Goal: Information Seeking & Learning: Stay updated

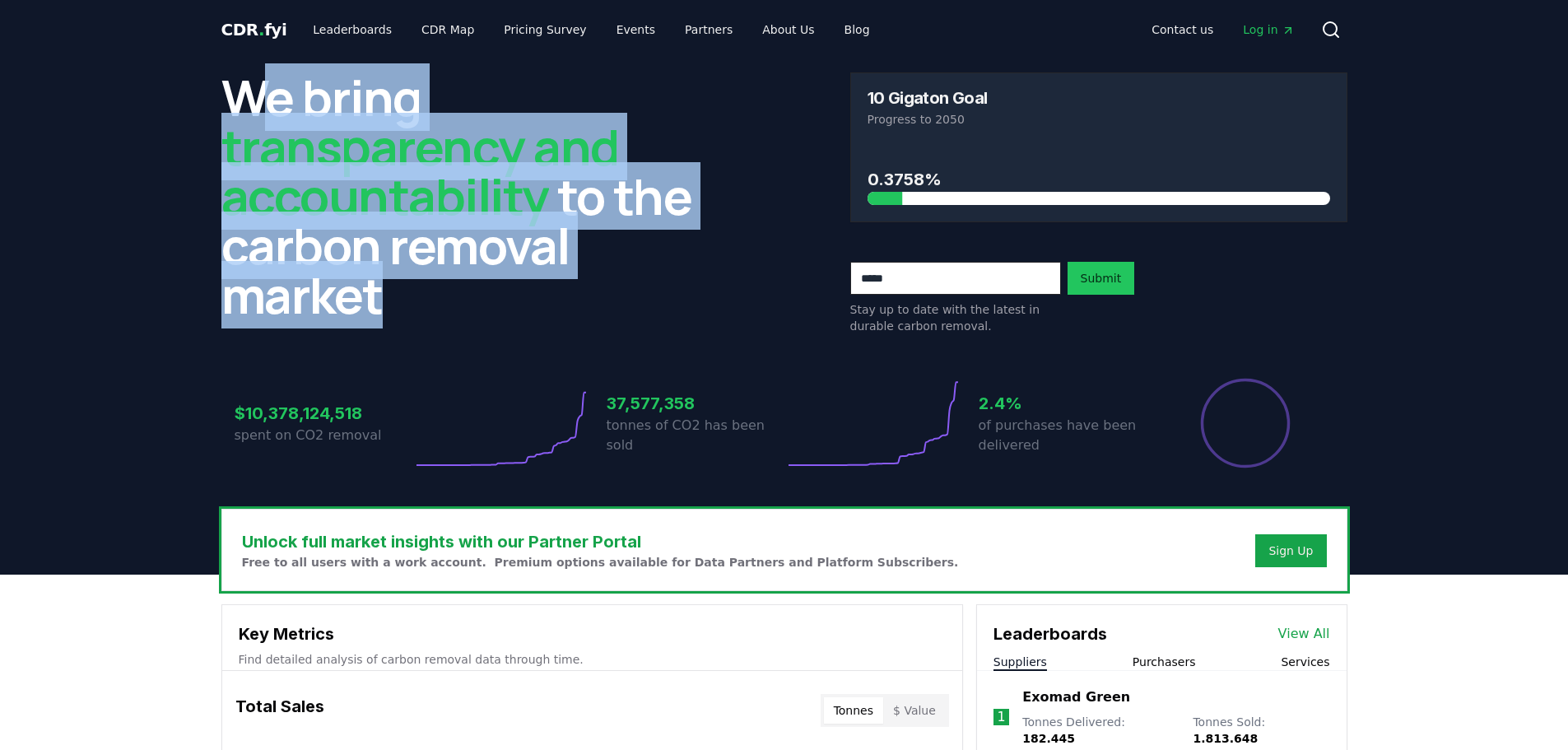
drag, startPoint x: 454, startPoint y: 262, endPoint x: 478, endPoint y: 299, distance: 44.1
click at [478, 299] on h2 "We bring transparency and accountability to the carbon removal market" at bounding box center [470, 196] width 497 height 247
click at [477, 299] on h2 "We bring transparency and accountability to the carbon removal market" at bounding box center [470, 196] width 497 height 247
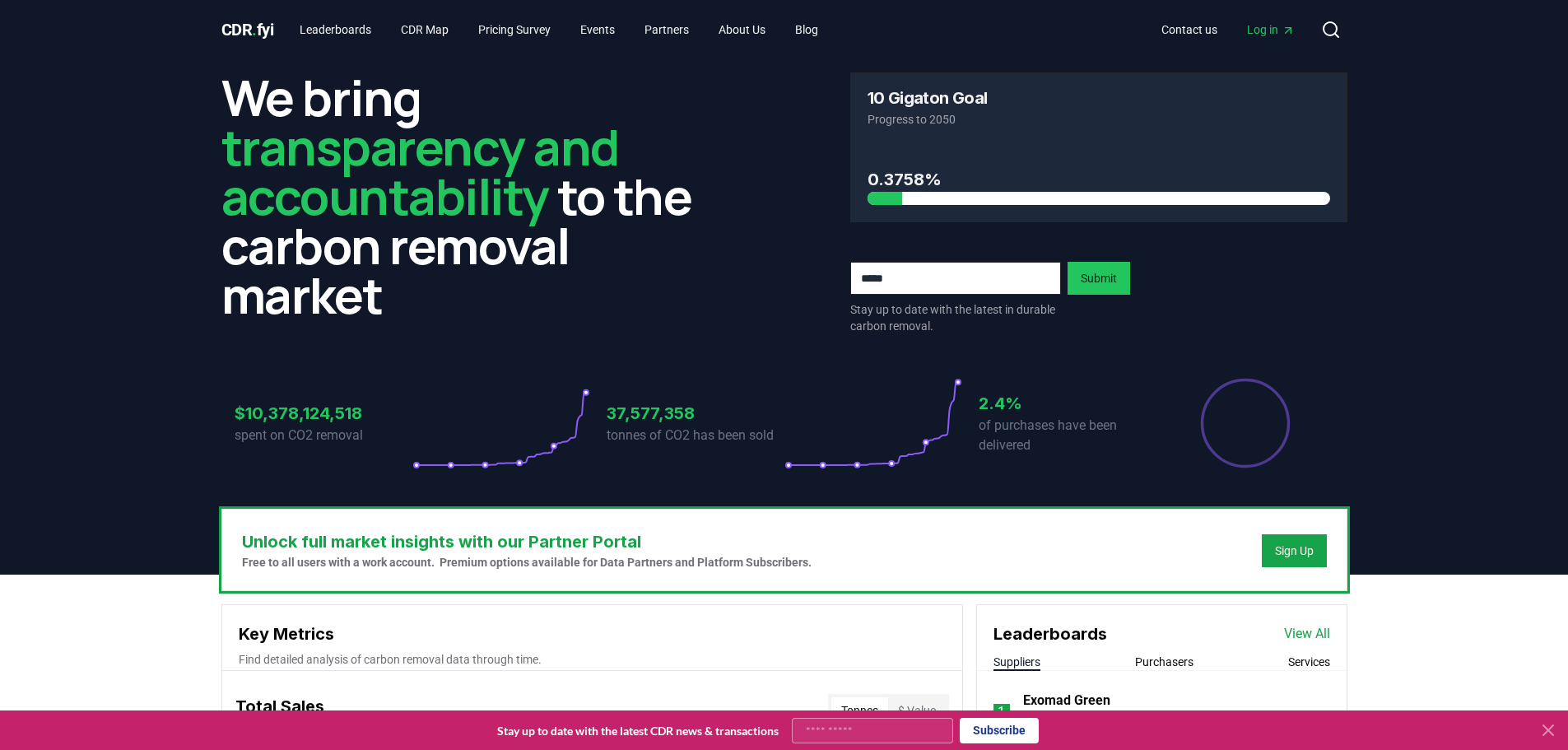
click at [1556, 728] on icon at bounding box center [1548, 730] width 20 height 20
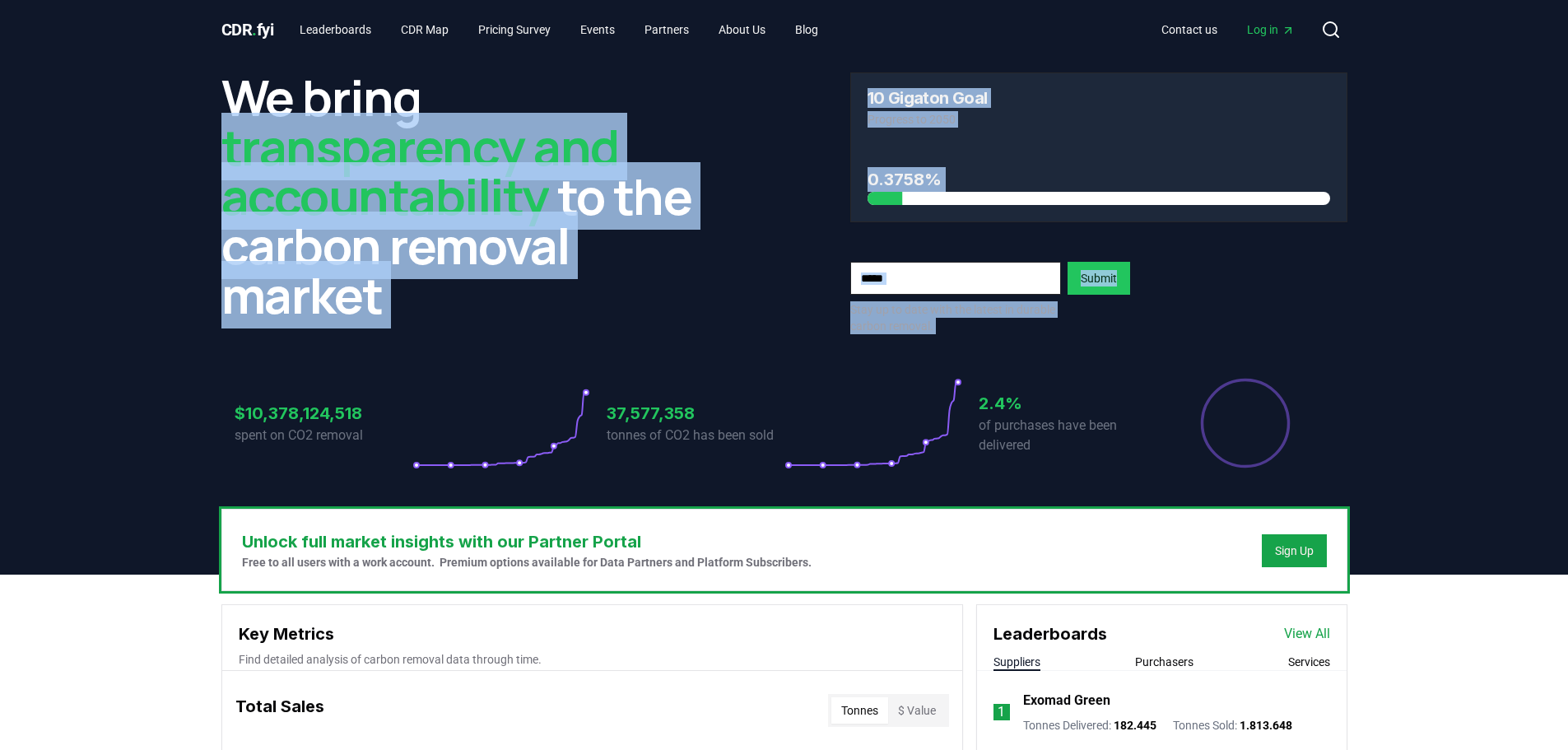
drag, startPoint x: 861, startPoint y: 128, endPoint x: 1405, endPoint y: 293, distance: 568.5
click at [1405, 294] on header "We bring transparency and accountability to the carbon removal market 10 Gigato…" at bounding box center [784, 316] width 1568 height 516
click at [1405, 293] on header "We bring transparency and accountability to the carbon removal market 10 Gigato…" at bounding box center [784, 316] width 1568 height 516
drag, startPoint x: 144, startPoint y: 281, endPoint x: 157, endPoint y: 276, distance: 13.9
click at [146, 281] on header "We bring transparency and accountability to the carbon removal market 10 Gigato…" at bounding box center [784, 316] width 1568 height 516
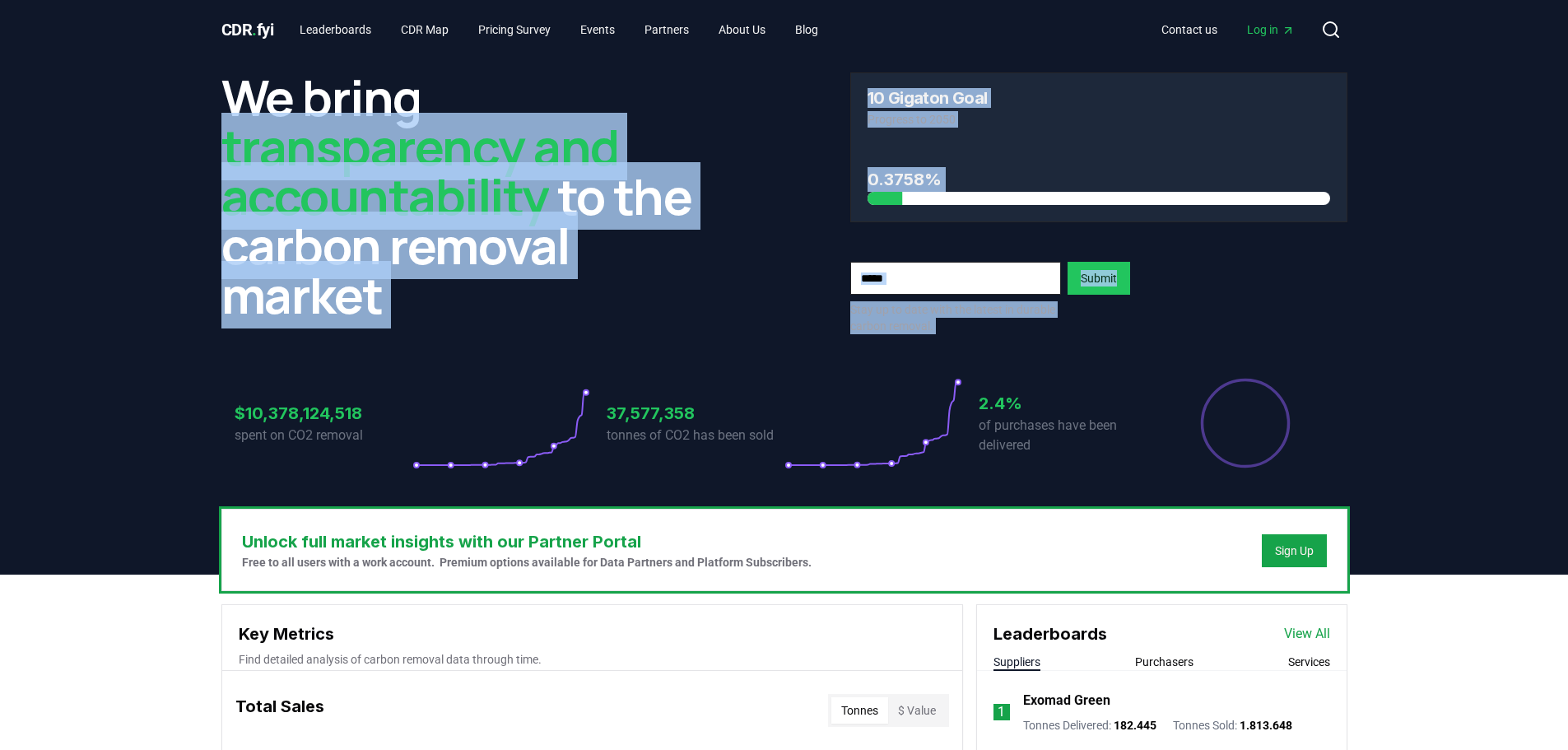
click at [195, 156] on header "We bring transparency and accountability to the carbon removal market 10 Gigato…" at bounding box center [784, 316] width 1568 height 516
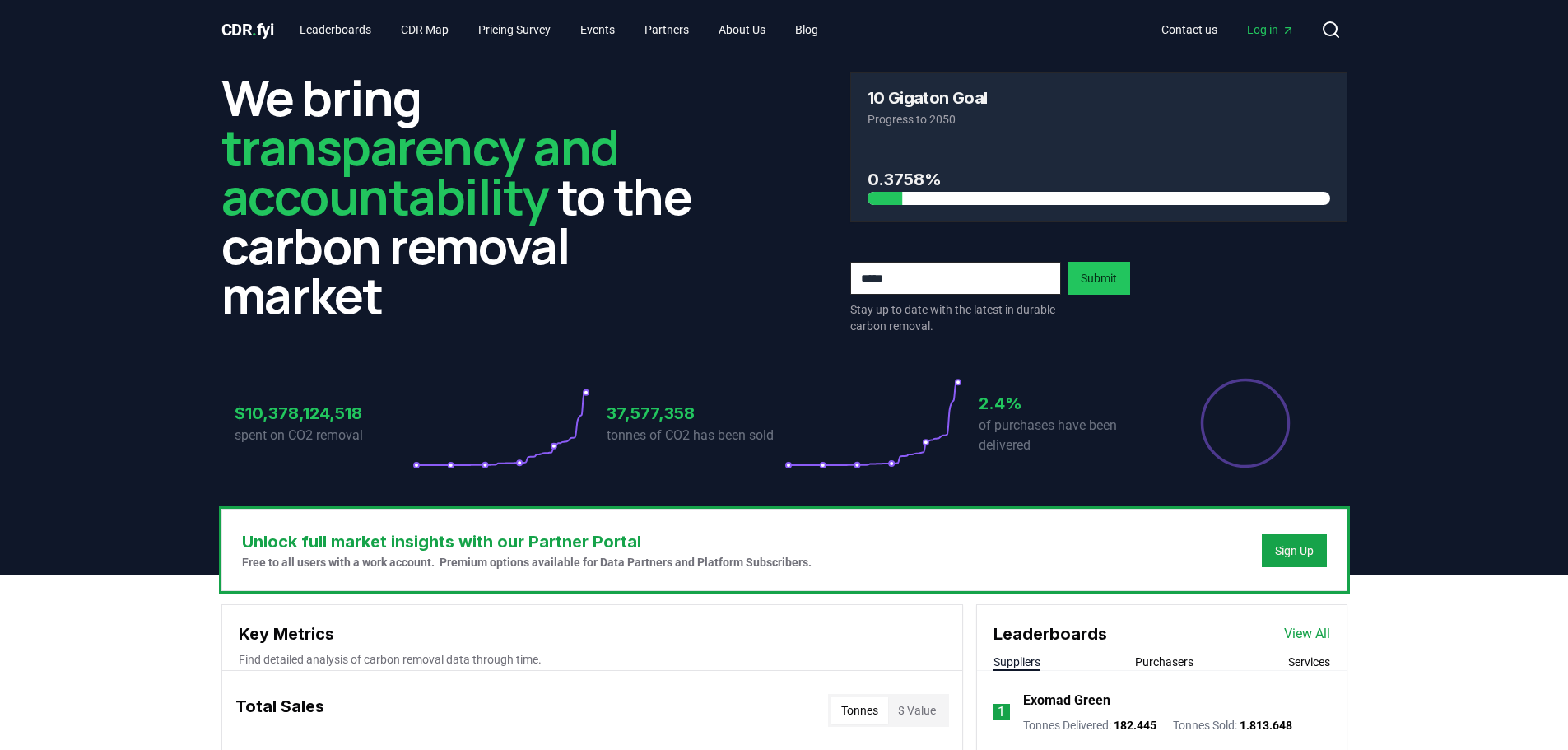
click at [227, 111] on h2 "We bring transparency and accountability to the carbon removal market" at bounding box center [470, 196] width 497 height 247
click at [217, 88] on div "We bring transparency and accountability to the carbon removal market 10 Gigato…" at bounding box center [784, 283] width 1152 height 450
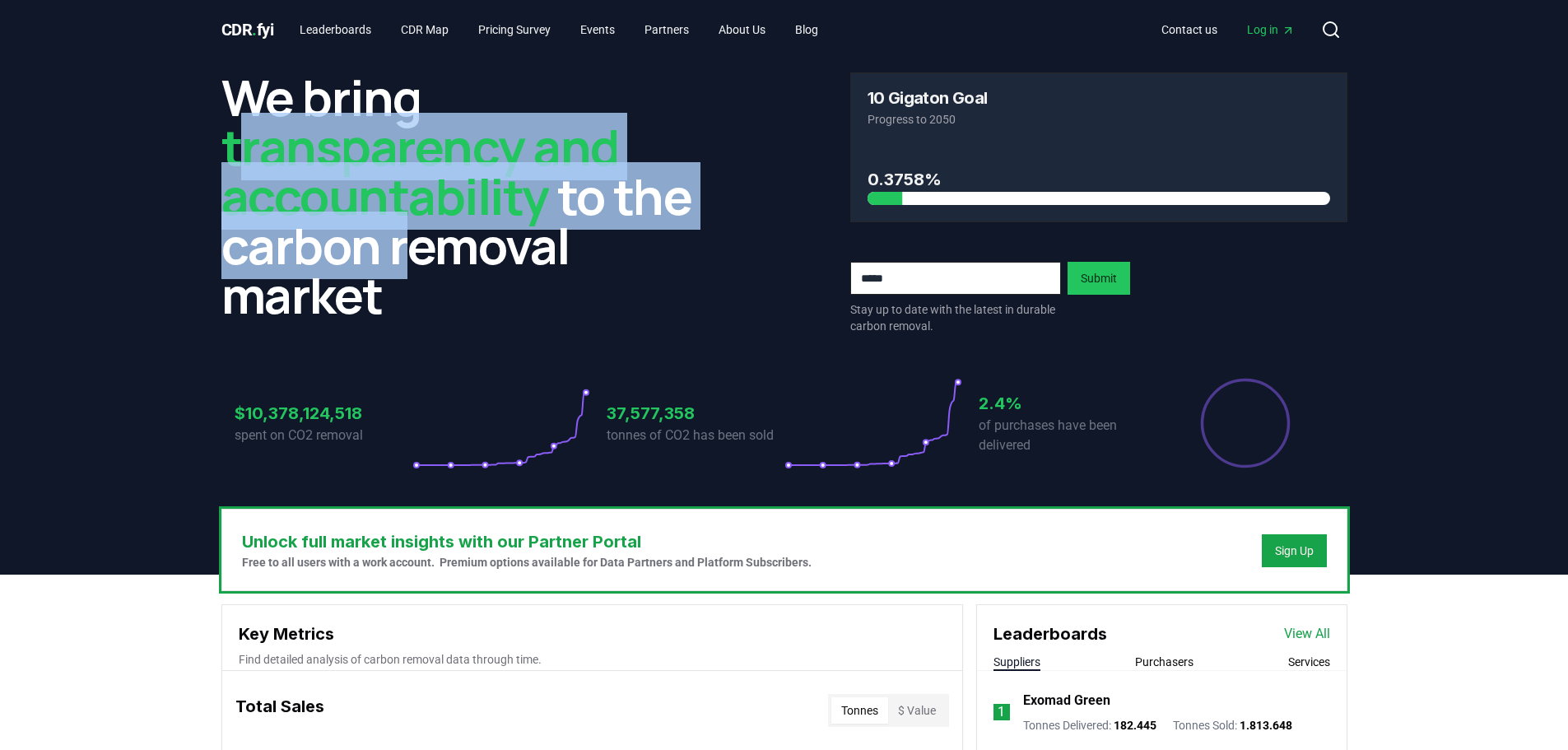
drag, startPoint x: 263, startPoint y: 138, endPoint x: 409, endPoint y: 275, distance: 200.2
click at [409, 275] on h2 "We bring transparency and accountability to the carbon removal market" at bounding box center [470, 196] width 497 height 247
click at [410, 276] on h2 "We bring transparency and accountability to the carbon removal market" at bounding box center [470, 196] width 497 height 247
click at [393, 263] on h2 "We bring transparency and accountability to the carbon removal market" at bounding box center [470, 196] width 497 height 247
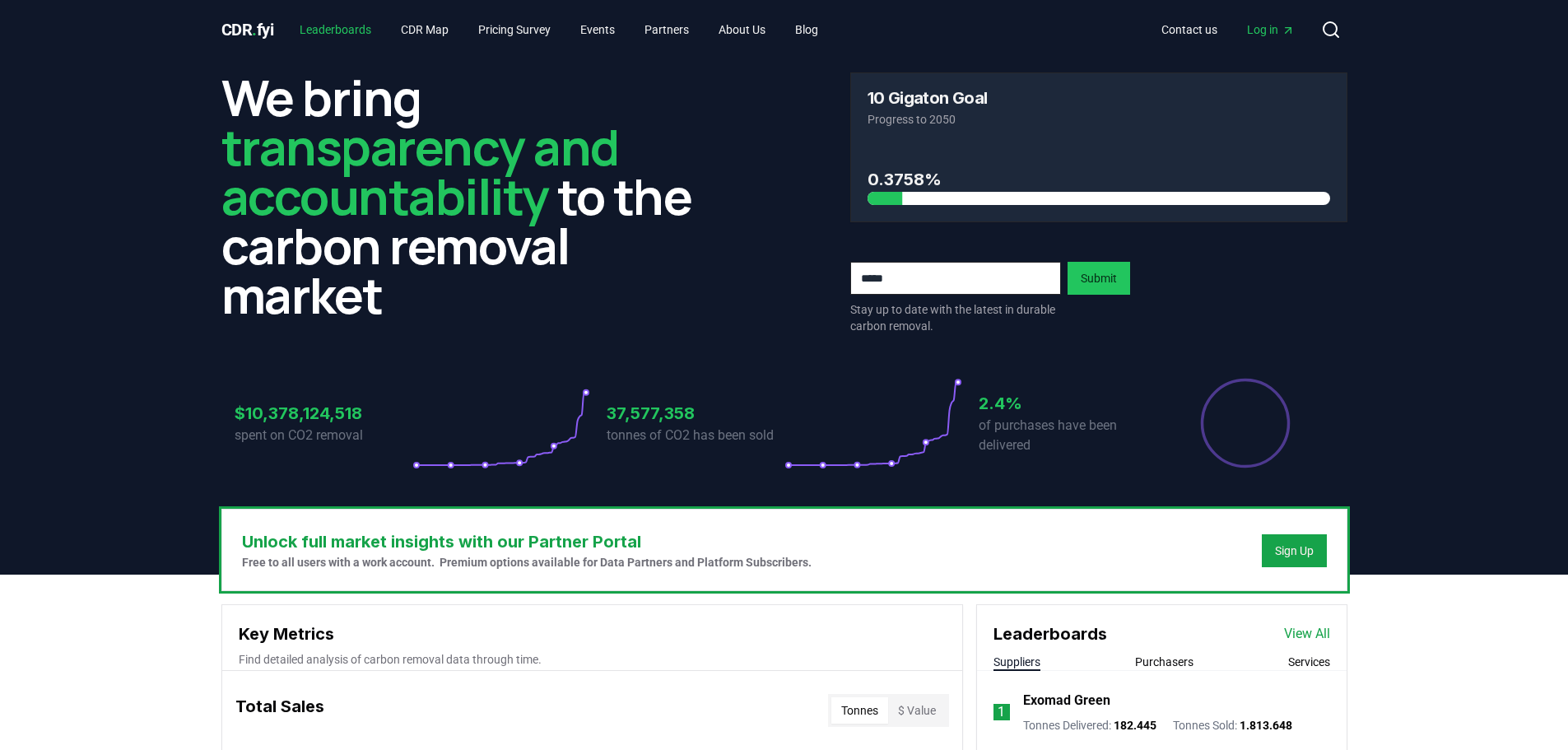
click at [366, 35] on link "Leaderboards" at bounding box center [335, 30] width 98 height 30
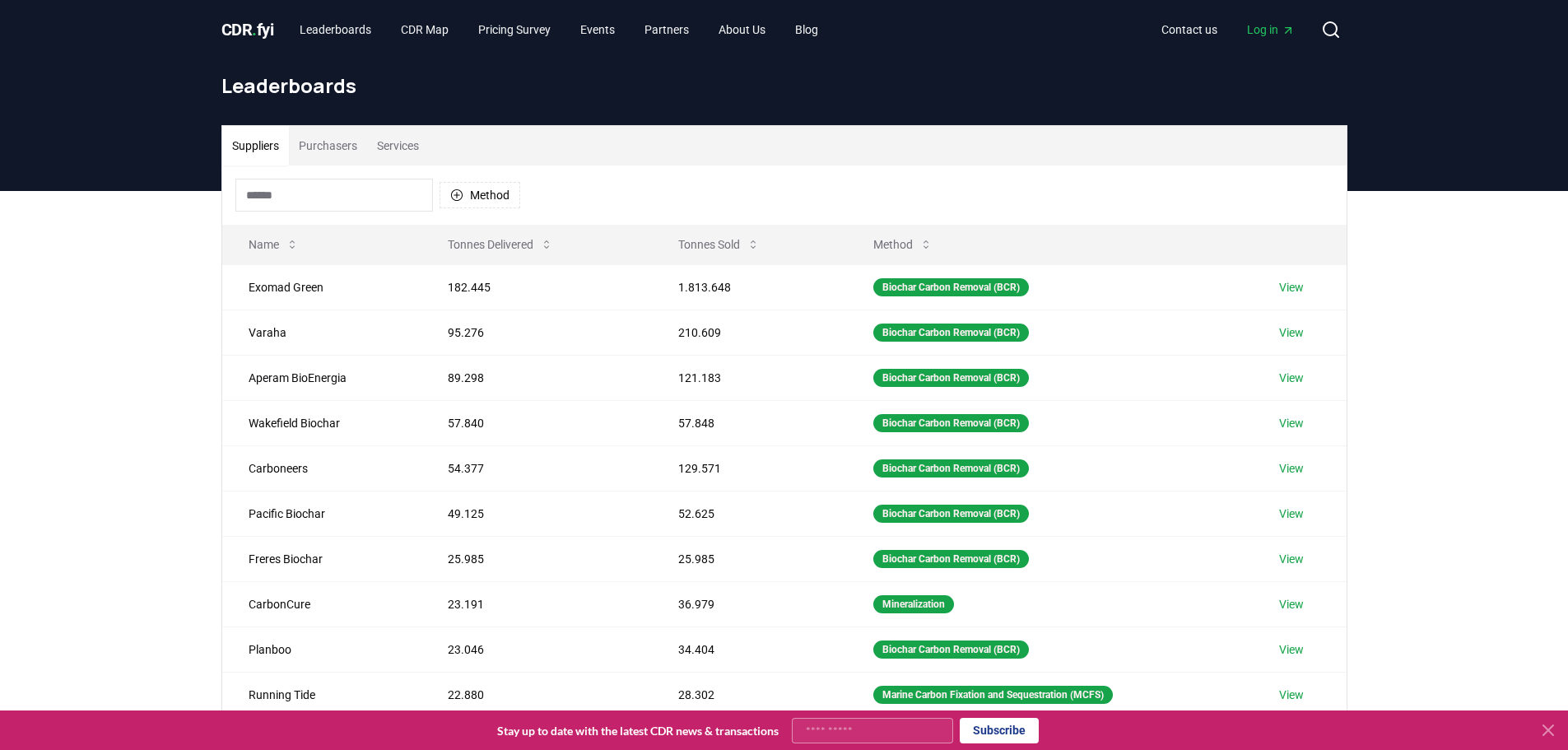
click at [889, 246] on button "Method" at bounding box center [903, 244] width 86 height 33
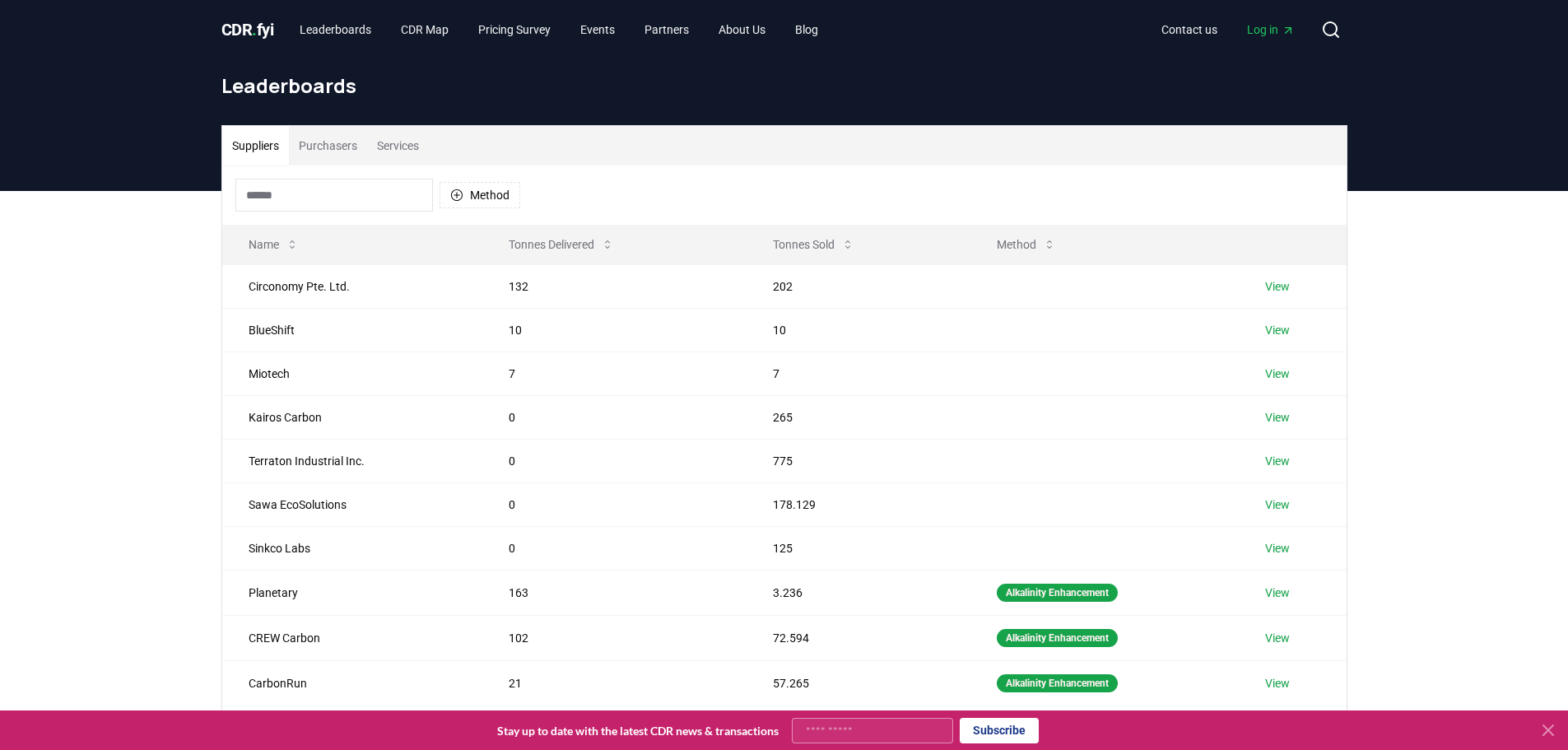
click at [1017, 248] on button "Method" at bounding box center [1027, 244] width 86 height 33
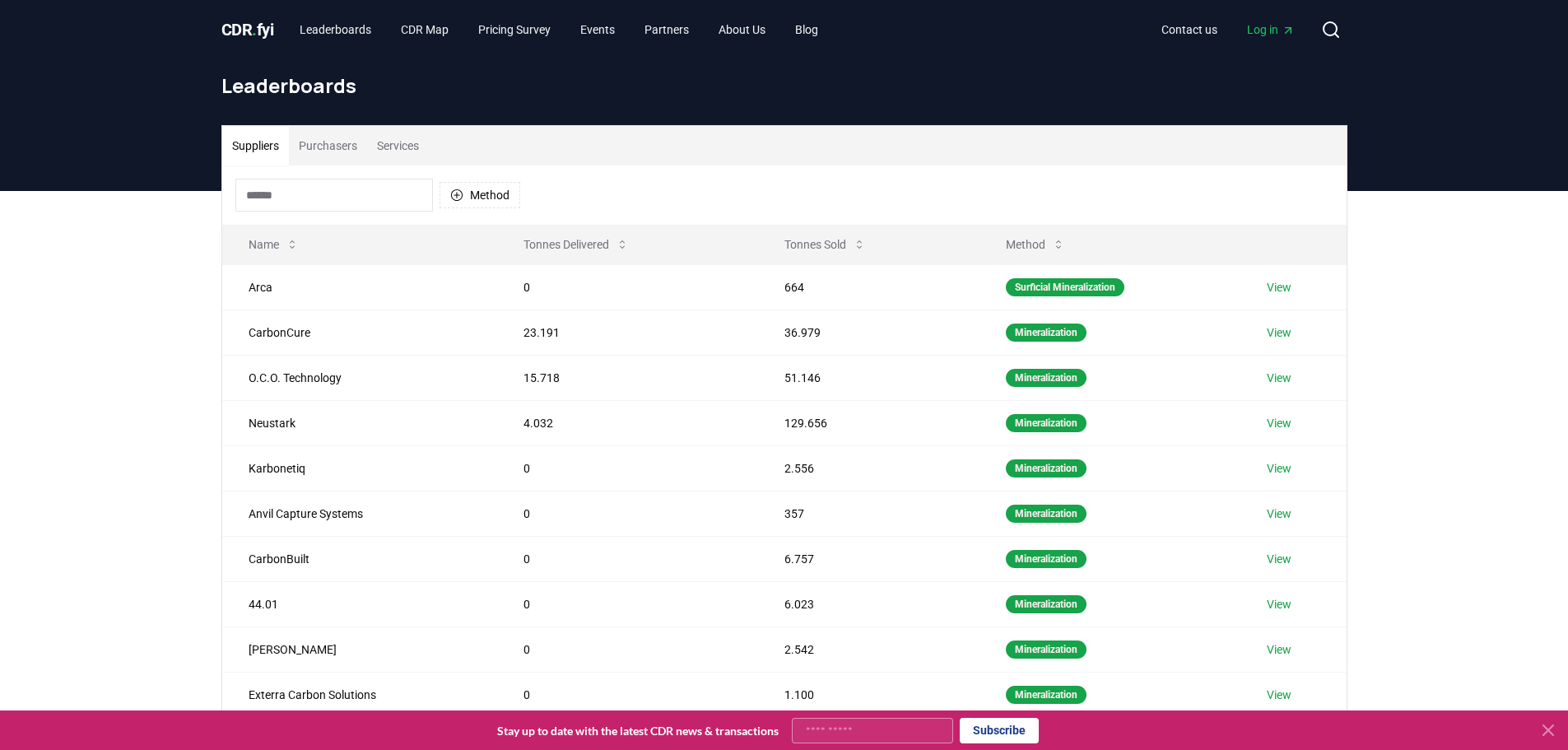
click at [480, 197] on button "Method" at bounding box center [479, 194] width 81 height 26
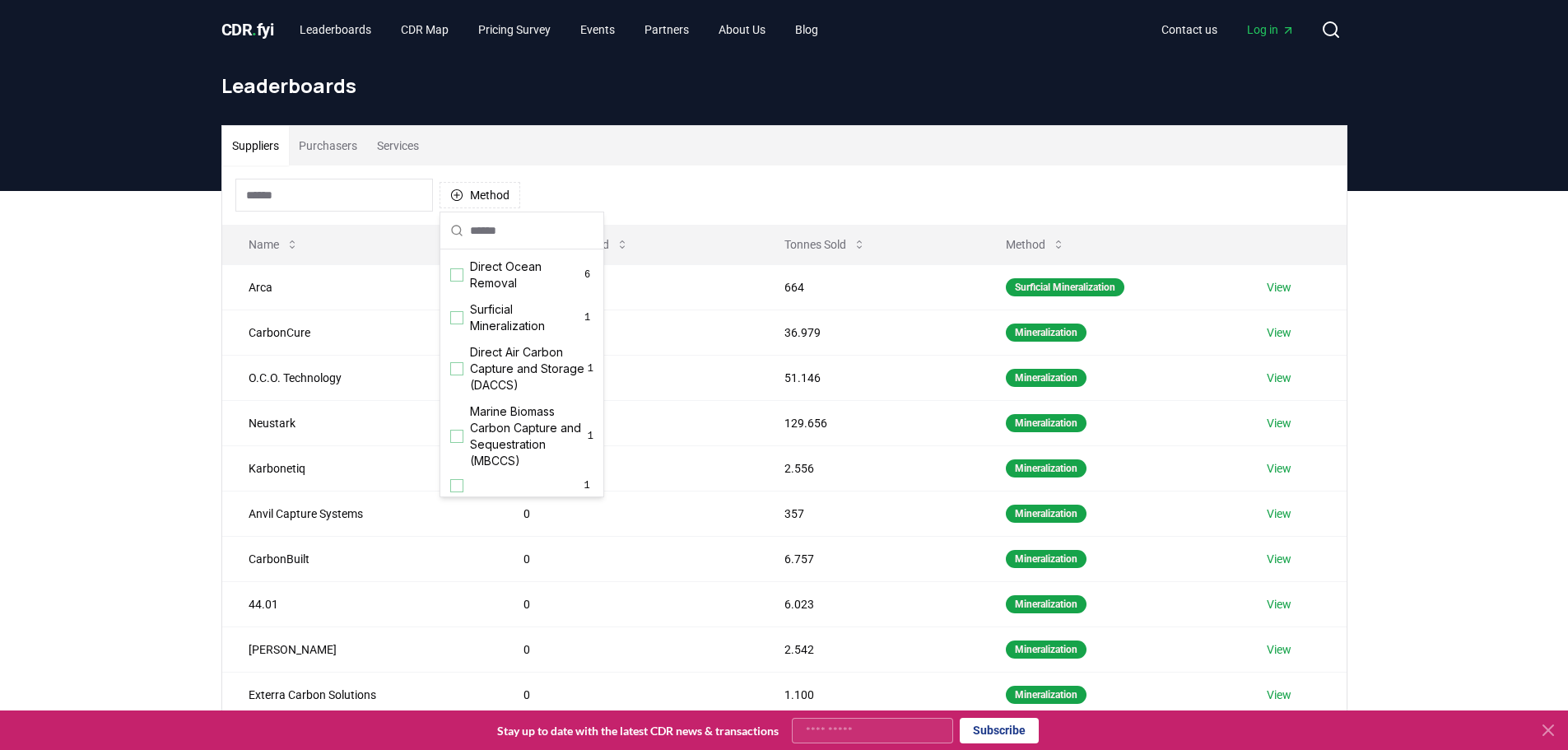
scroll to position [531, 0]
click at [459, 270] on div "Suggestions" at bounding box center [457, 270] width 13 height 13
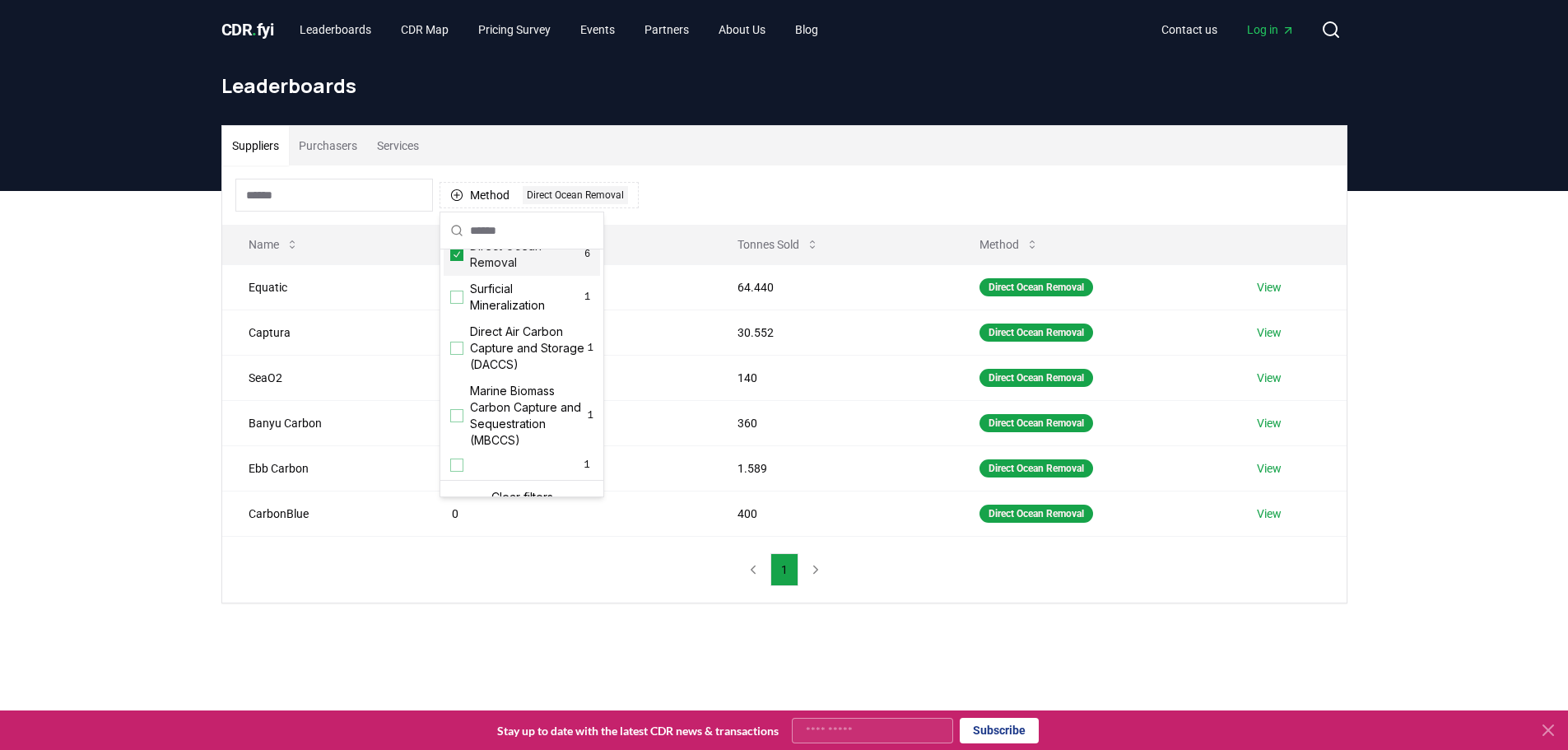
click at [457, 257] on icon "Suggestions" at bounding box center [457, 254] width 7 height 6
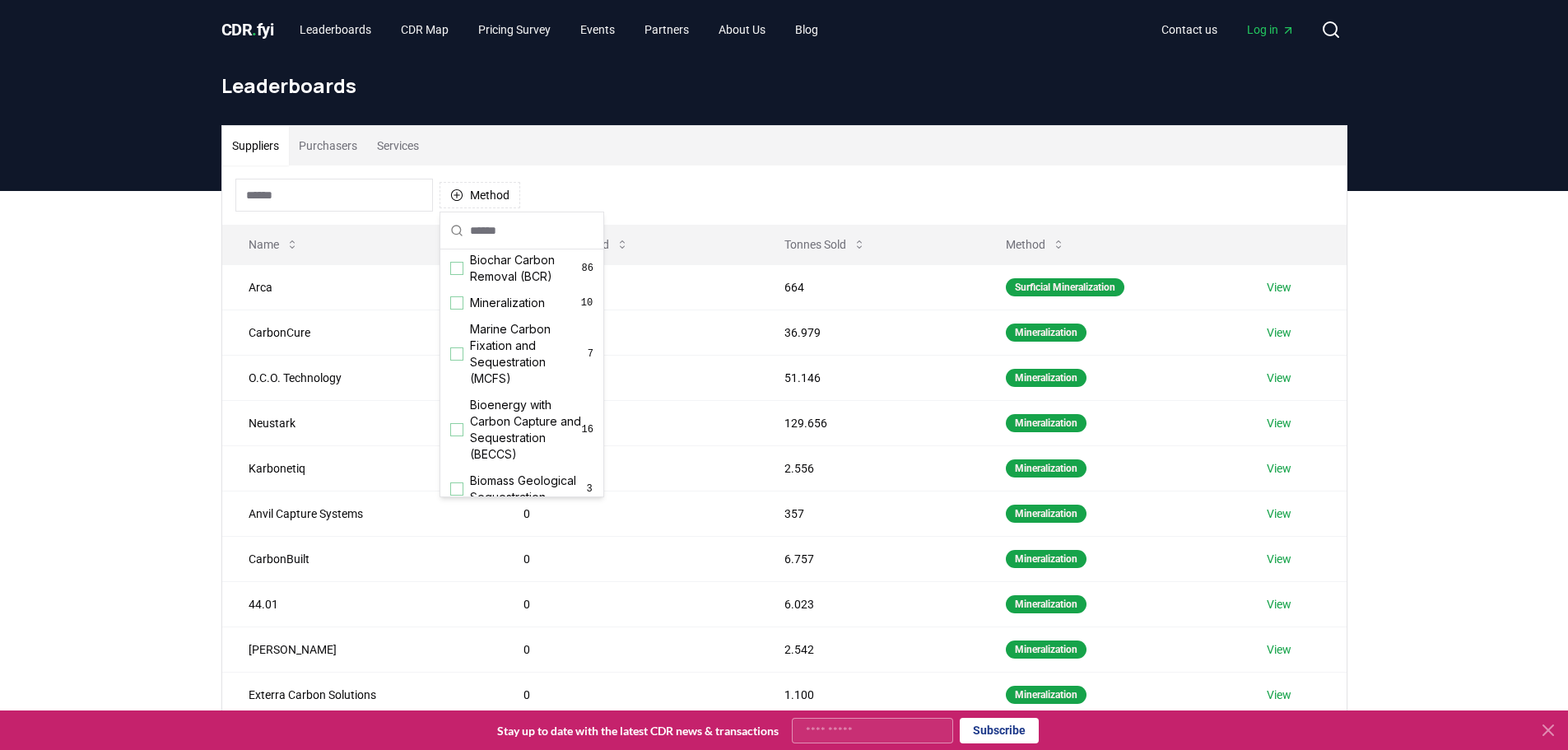
scroll to position [0, 0]
click at [76, 236] on div "Suppliers Purchasers Services Method Name Tonnes Delivered Tonnes Sold Method A…" at bounding box center [784, 521] width 1568 height 659
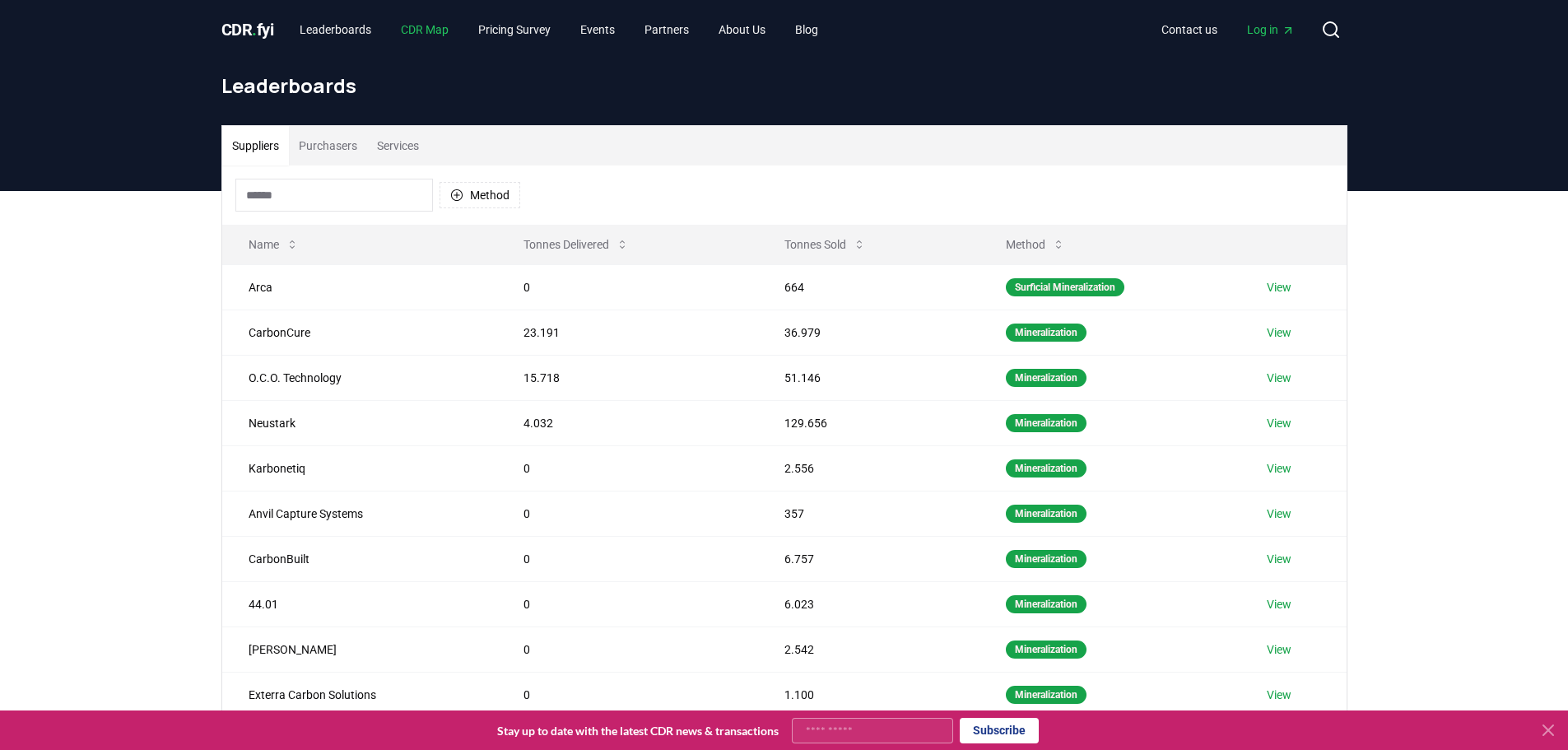
click at [447, 34] on link "CDR Map" at bounding box center [425, 30] width 74 height 30
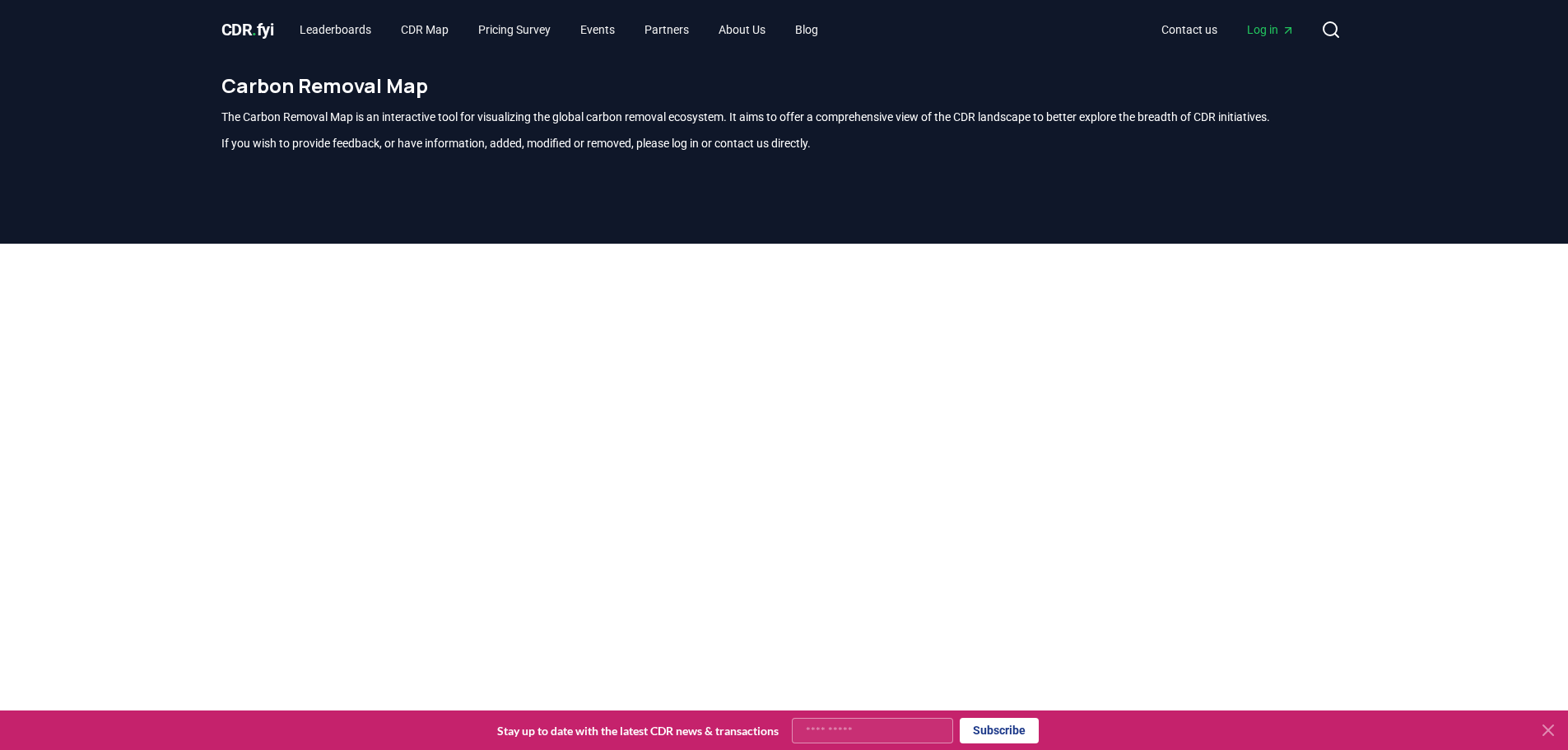
click at [1515, 326] on div at bounding box center [784, 618] width 1568 height 750
click at [554, 33] on link "Pricing Survey" at bounding box center [514, 30] width 99 height 30
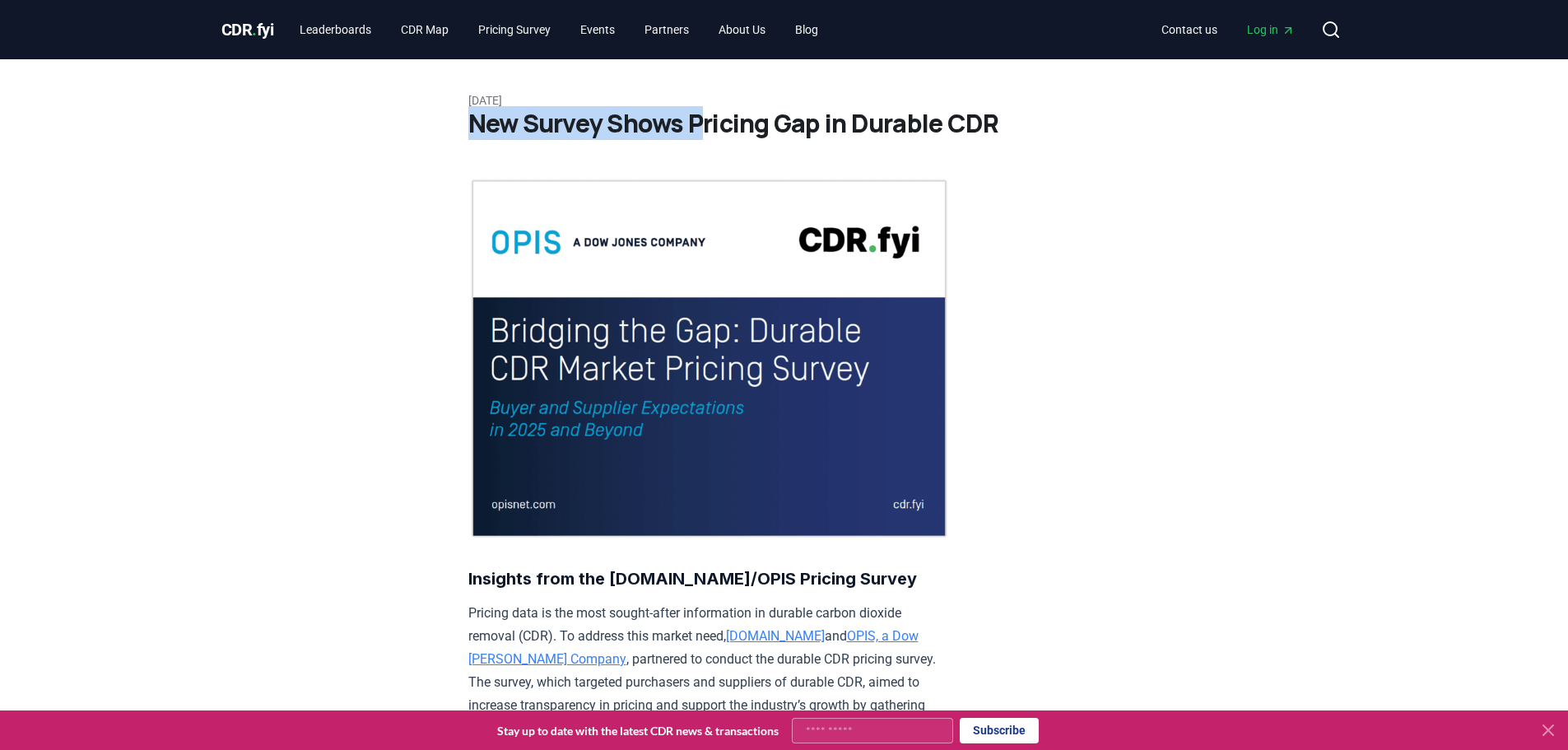
drag, startPoint x: 435, startPoint y: 123, endPoint x: 1015, endPoint y: 111, distance: 580.1
click at [1015, 111] on div at bounding box center [784, 375] width 1568 height 750
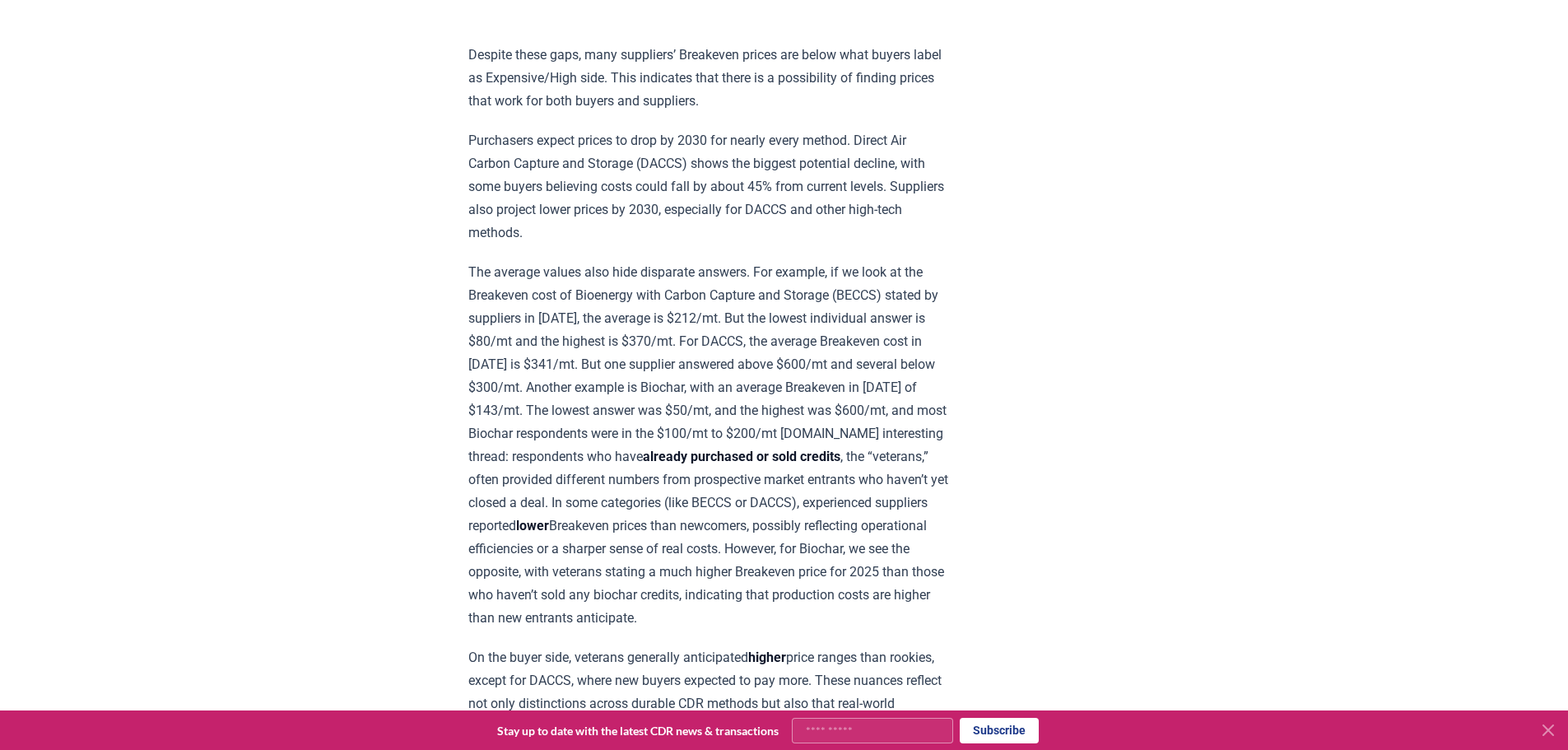
scroll to position [1565, 0]
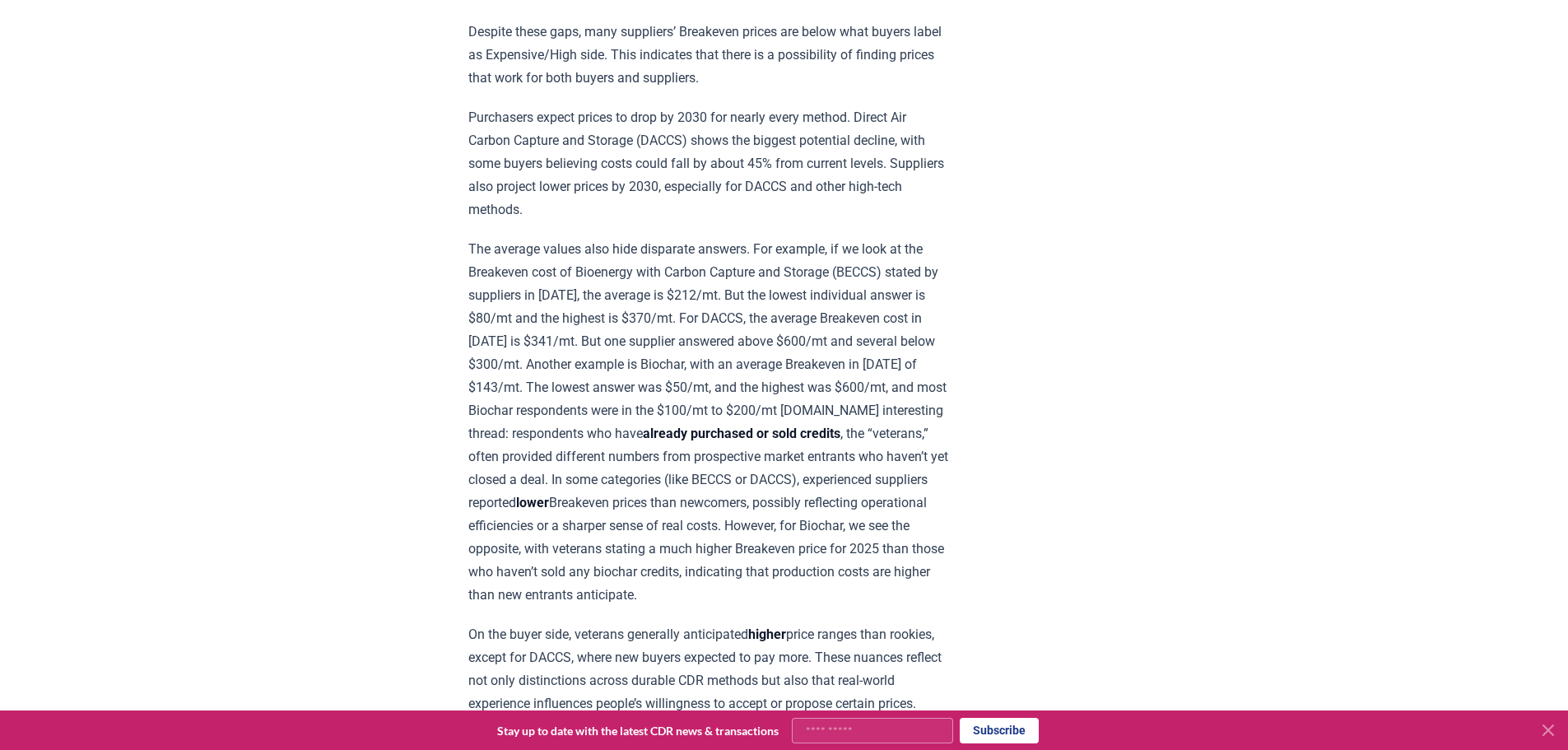
drag, startPoint x: 946, startPoint y: 235, endPoint x: 995, endPoint y: 610, distance: 378.2
click at [995, 610] on article "January 21, 2025 New Survey Shows Pricing Gap in Durable CDR Insights from the …" at bounding box center [784, 403] width 632 height 3816
click at [996, 610] on article "January 21, 2025 New Survey Shows Pricing Gap in Durable CDR Insights from the …" at bounding box center [784, 403] width 632 height 3816
click at [996, 596] on article "January 21, 2025 New Survey Shows Pricing Gap in Durable CDR Insights from the …" at bounding box center [784, 403] width 632 height 3816
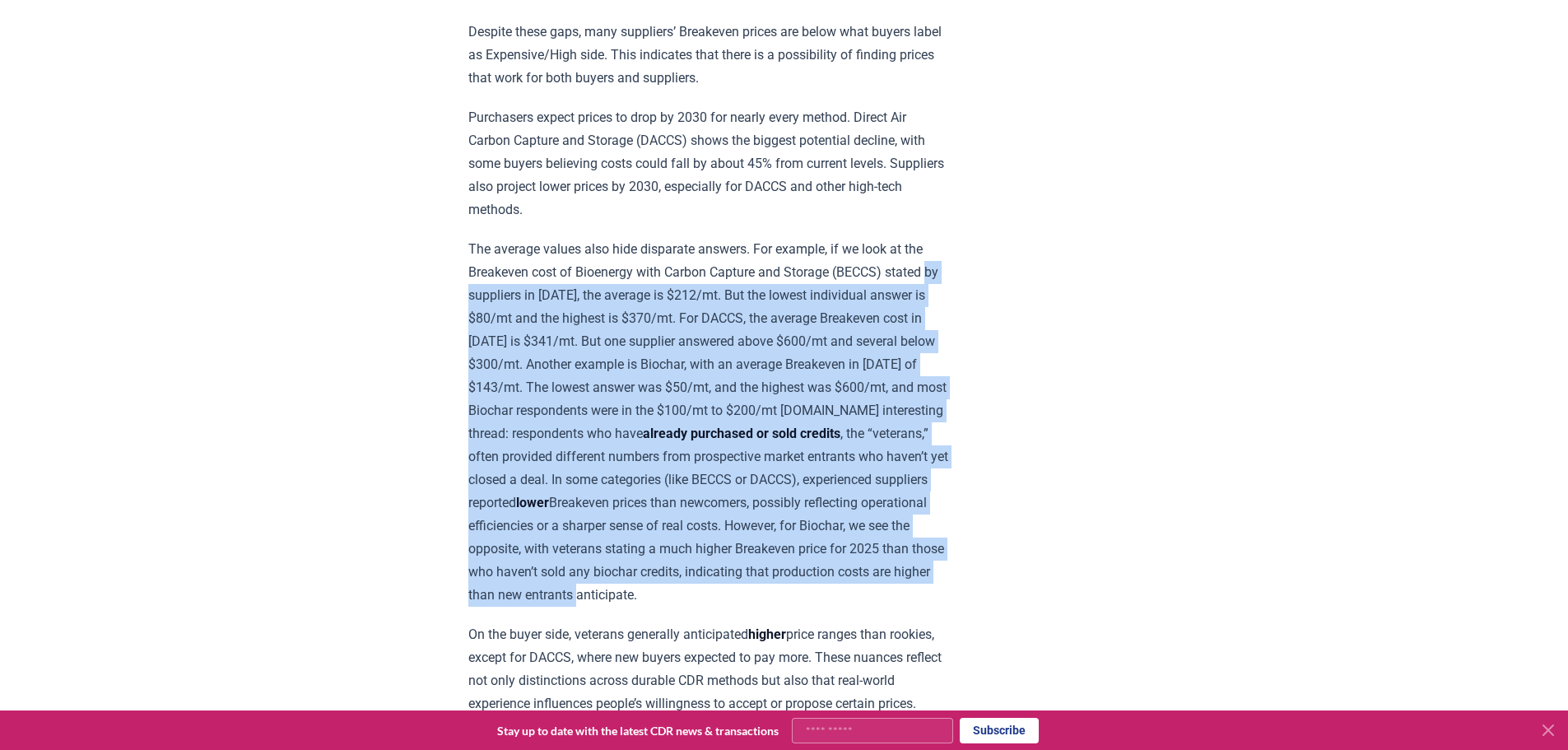
drag, startPoint x: 999, startPoint y: 586, endPoint x: 429, endPoint y: 273, distance: 650.3
click at [429, 273] on div "January 21, 2025 New Survey Shows Pricing Gap in Durable CDR Insights from the …" at bounding box center [784, 403] width 1152 height 3816
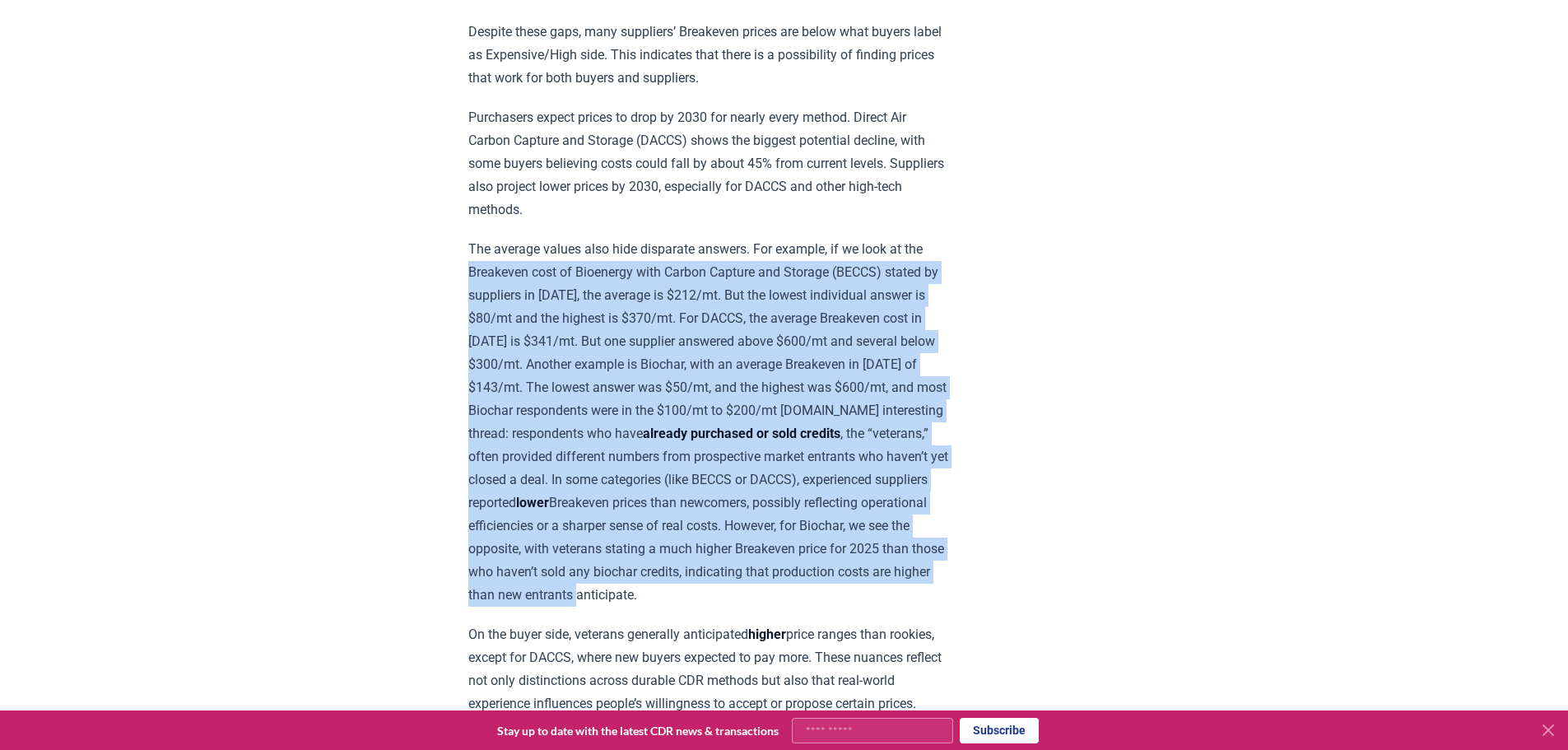
click at [432, 272] on div "January 21, 2025 New Survey Shows Pricing Gap in Durable CDR Insights from the …" at bounding box center [784, 403] width 1152 height 3816
click at [434, 261] on div "January 21, 2025 New Survey Shows Pricing Gap in Durable CDR Insights from the …" at bounding box center [784, 403] width 1152 height 3816
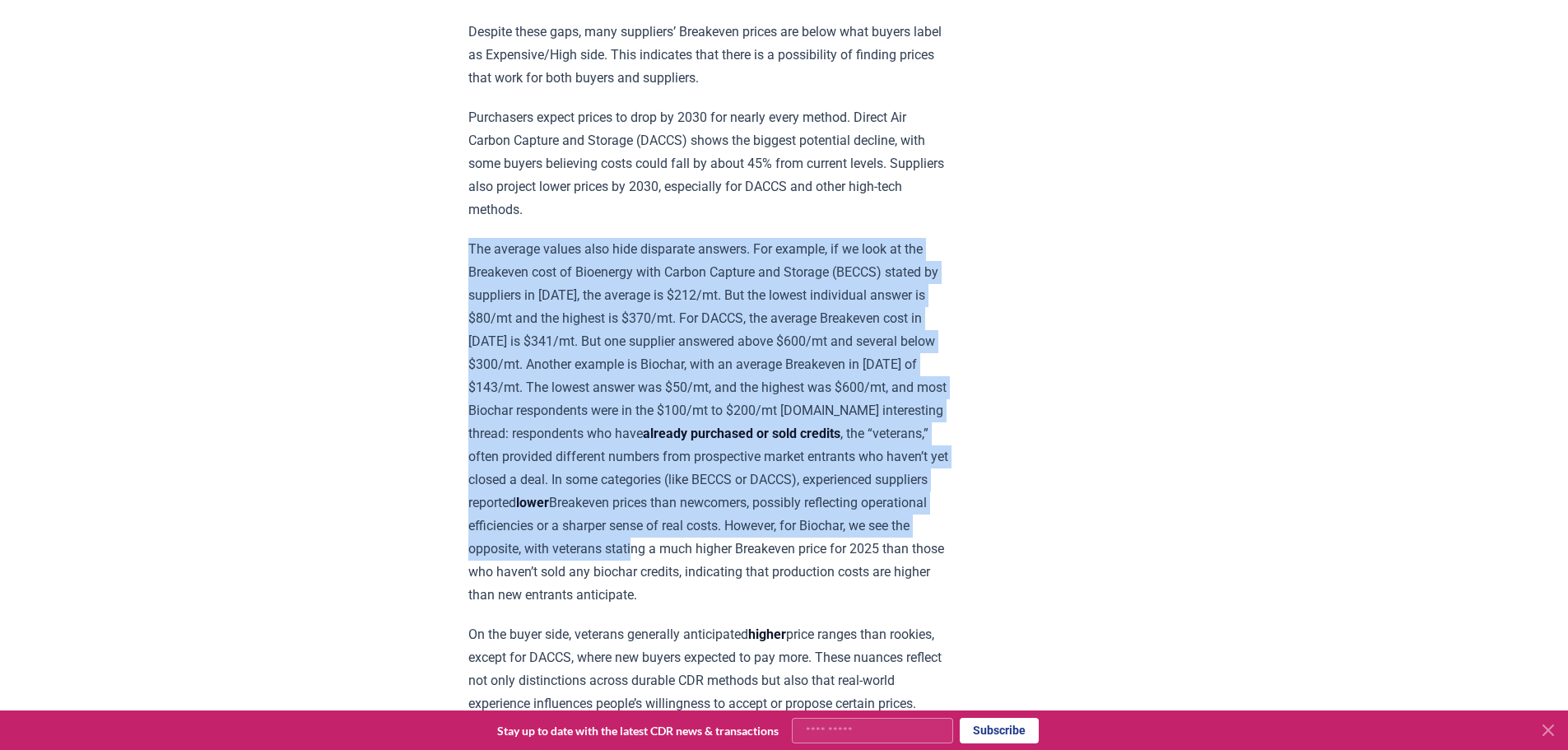
drag, startPoint x: 436, startPoint y: 236, endPoint x: 893, endPoint y: 553, distance: 556.2
click at [893, 553] on div "January 21, 2025 New Survey Shows Pricing Gap in Durable CDR Insights from the …" at bounding box center [784, 403] width 1152 height 3816
click at [893, 553] on p "The average values also hide disparate answers. For example, if we look at the …" at bounding box center [709, 423] width 481 height 369
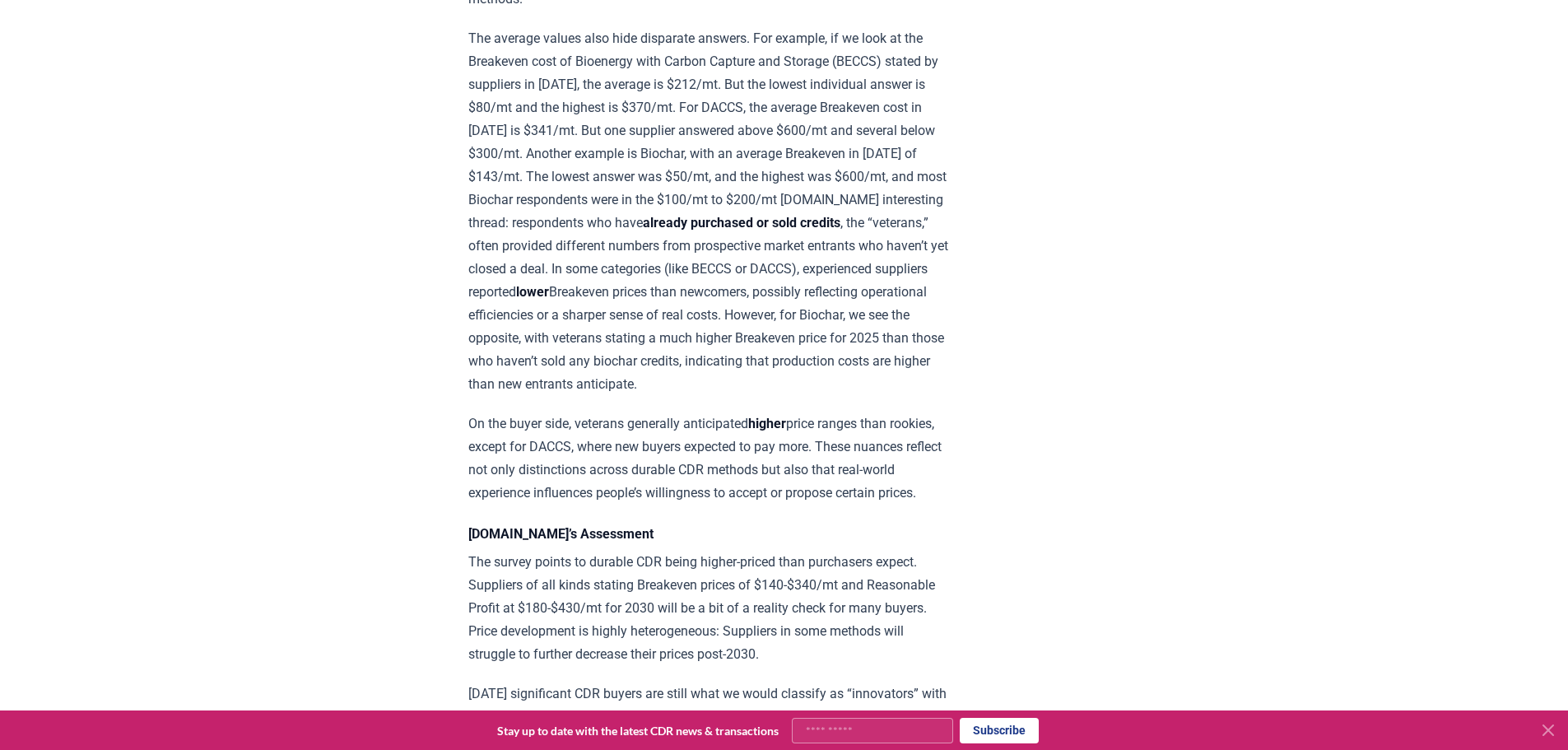
scroll to position [0, 0]
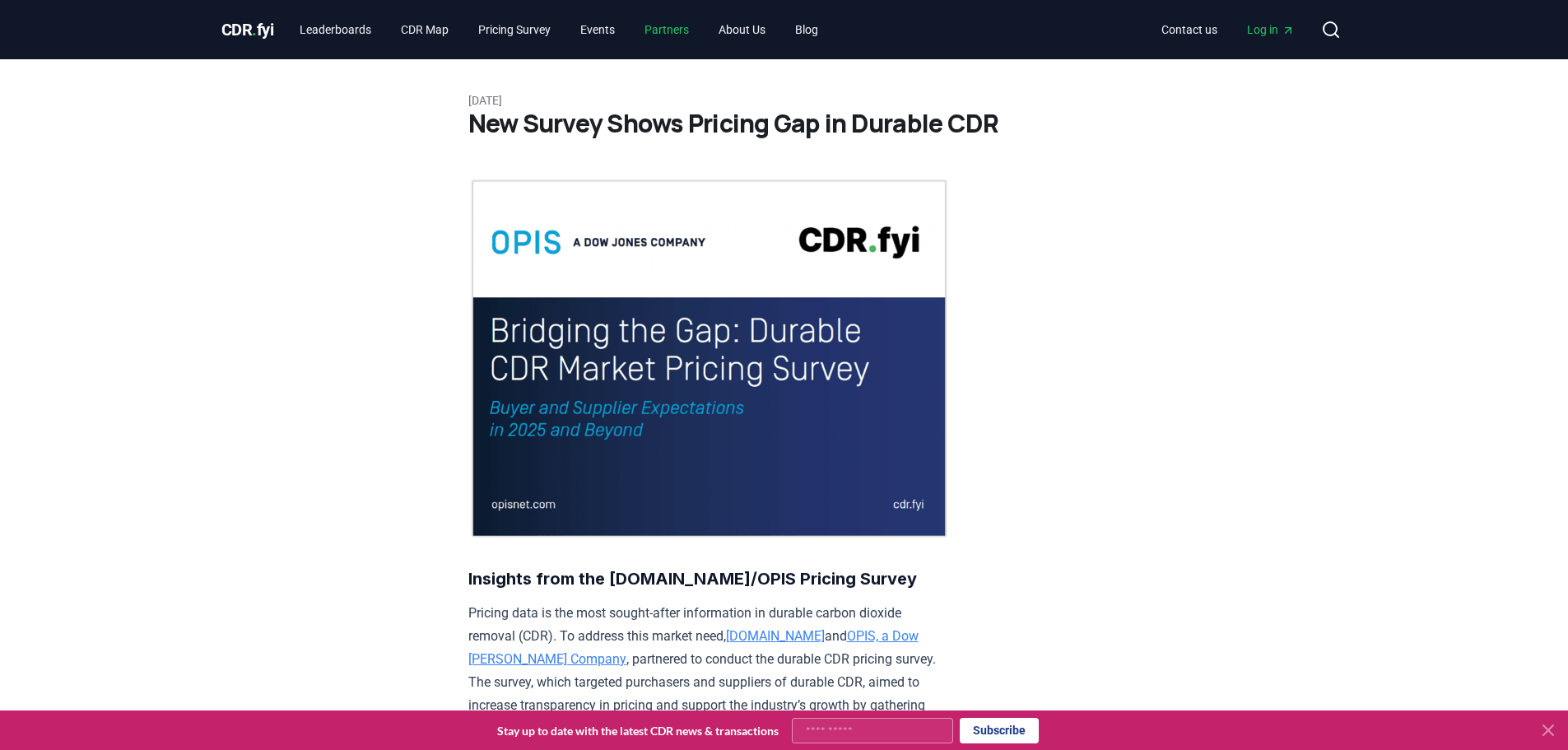
click at [688, 33] on link "Partners" at bounding box center [666, 30] width 71 height 30
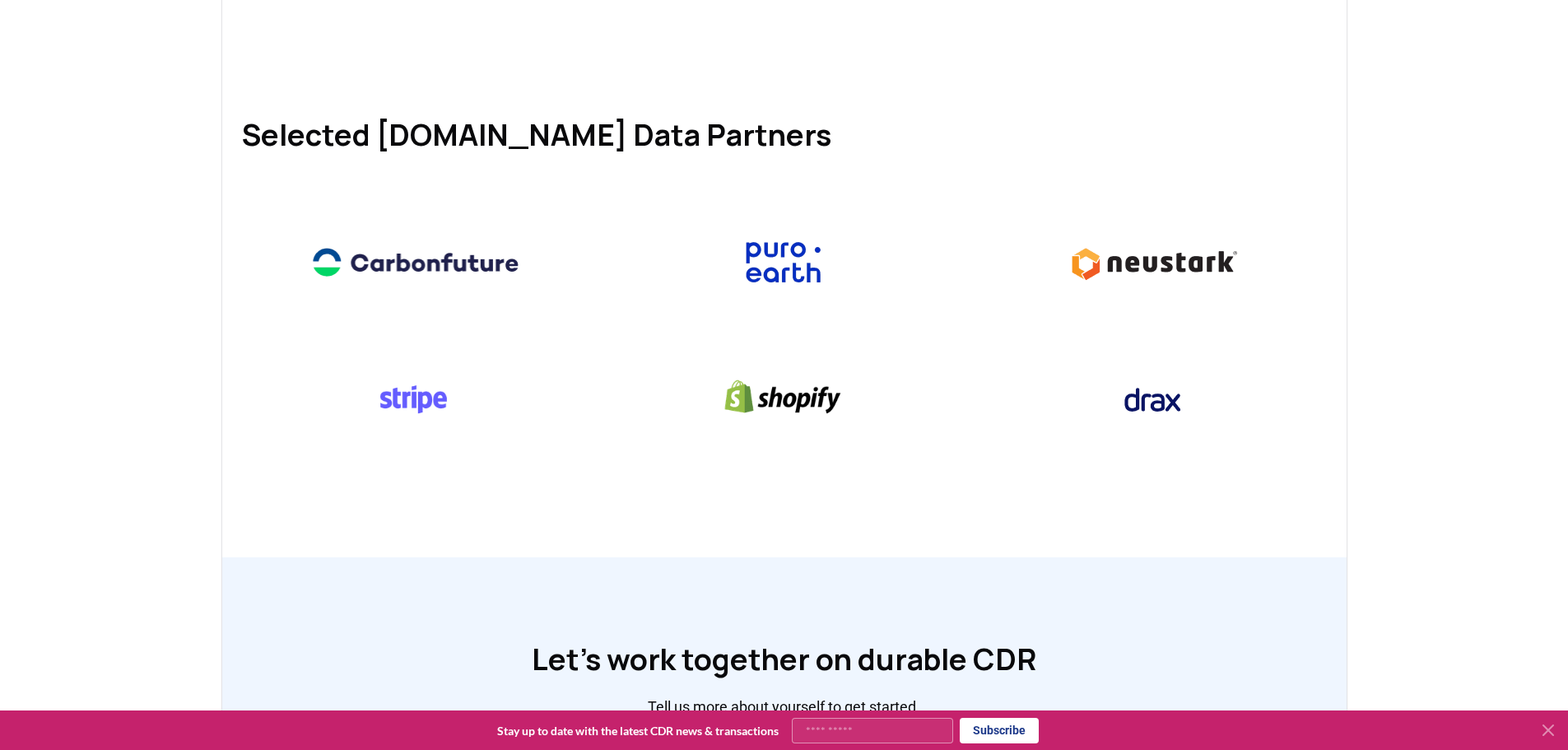
scroll to position [659, 0]
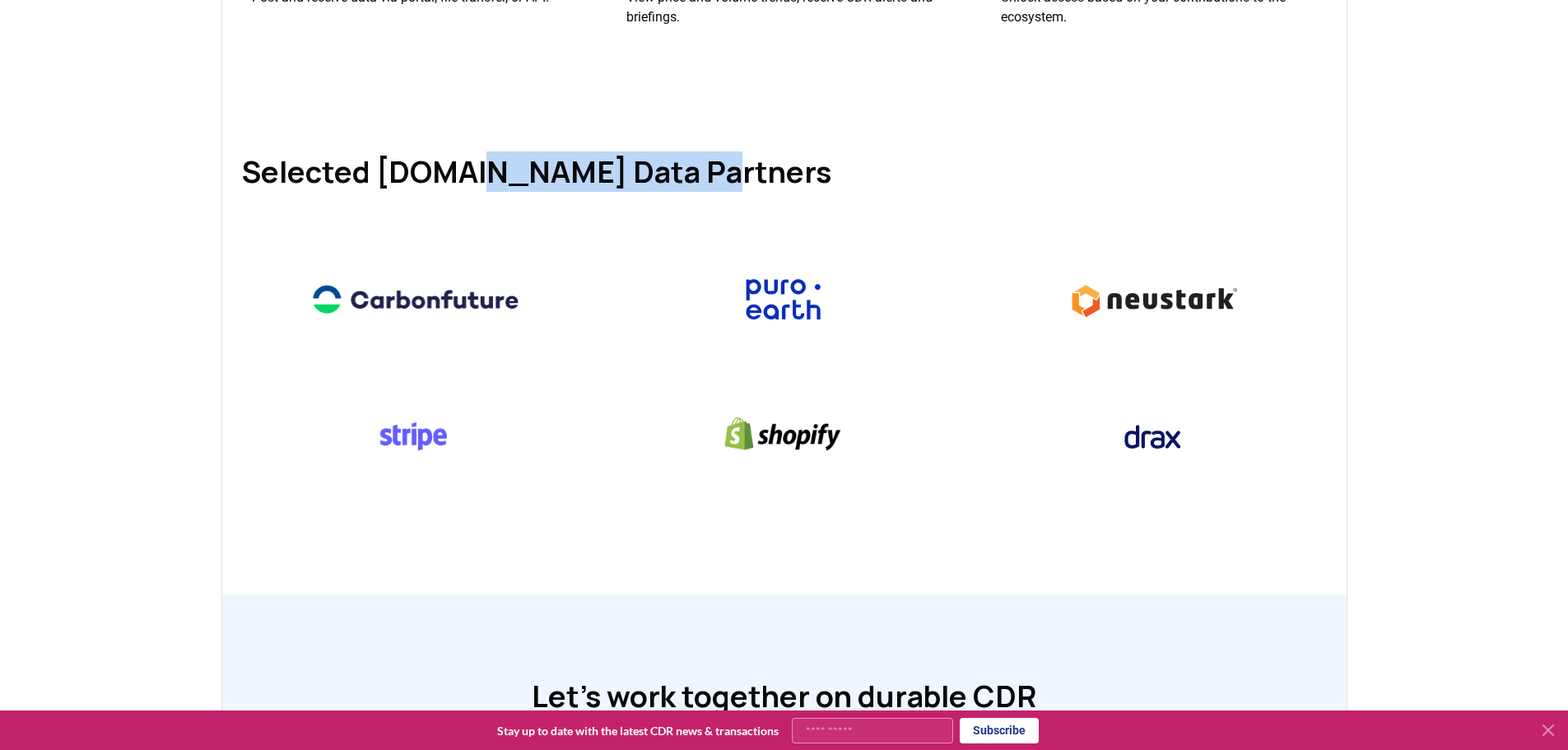
drag, startPoint x: 509, startPoint y: 208, endPoint x: 724, endPoint y: 206, distance: 215.0
click at [724, 188] on h1 "Selected CDR.fyi Data Partners" at bounding box center [784, 172] width 1085 height 33
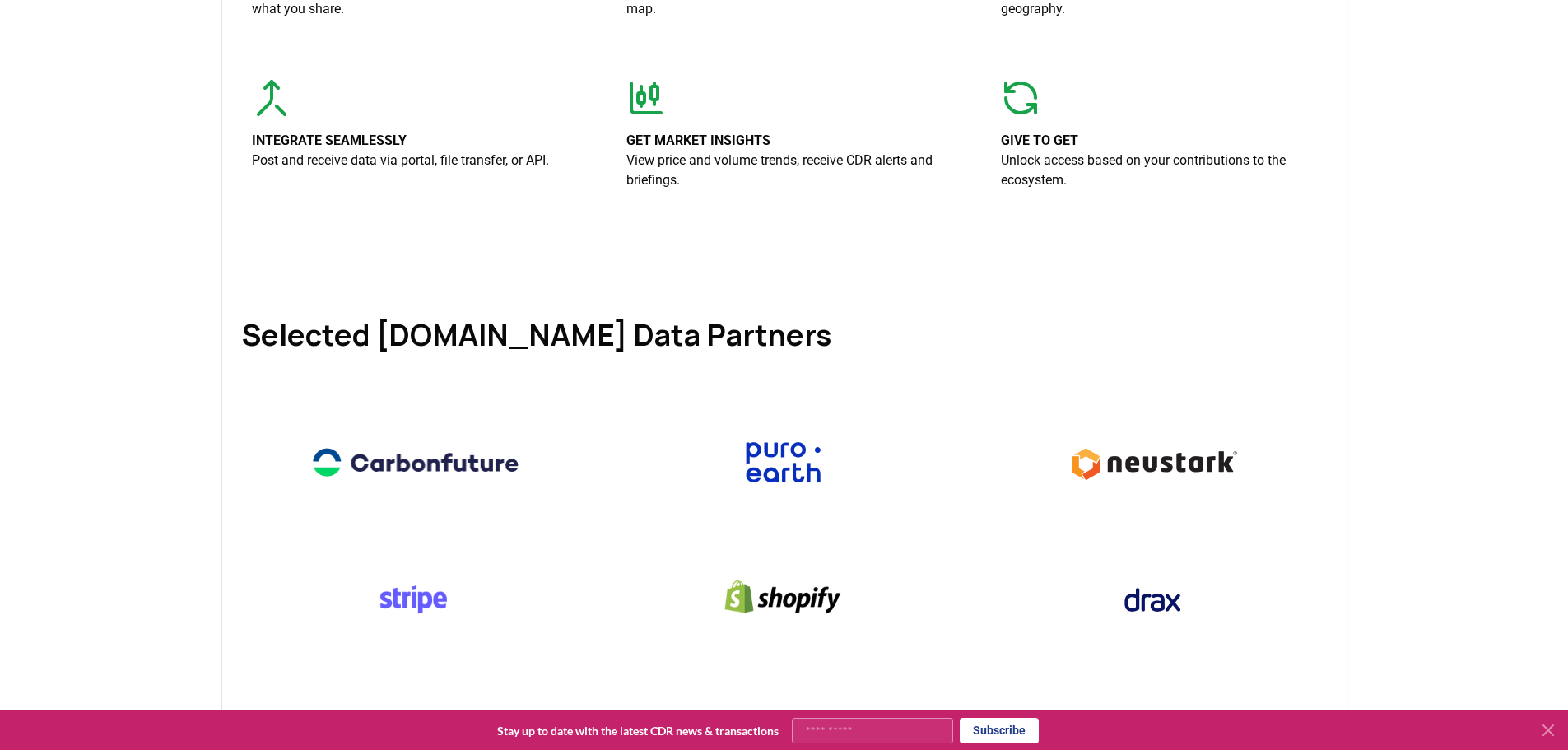
scroll to position [0, 0]
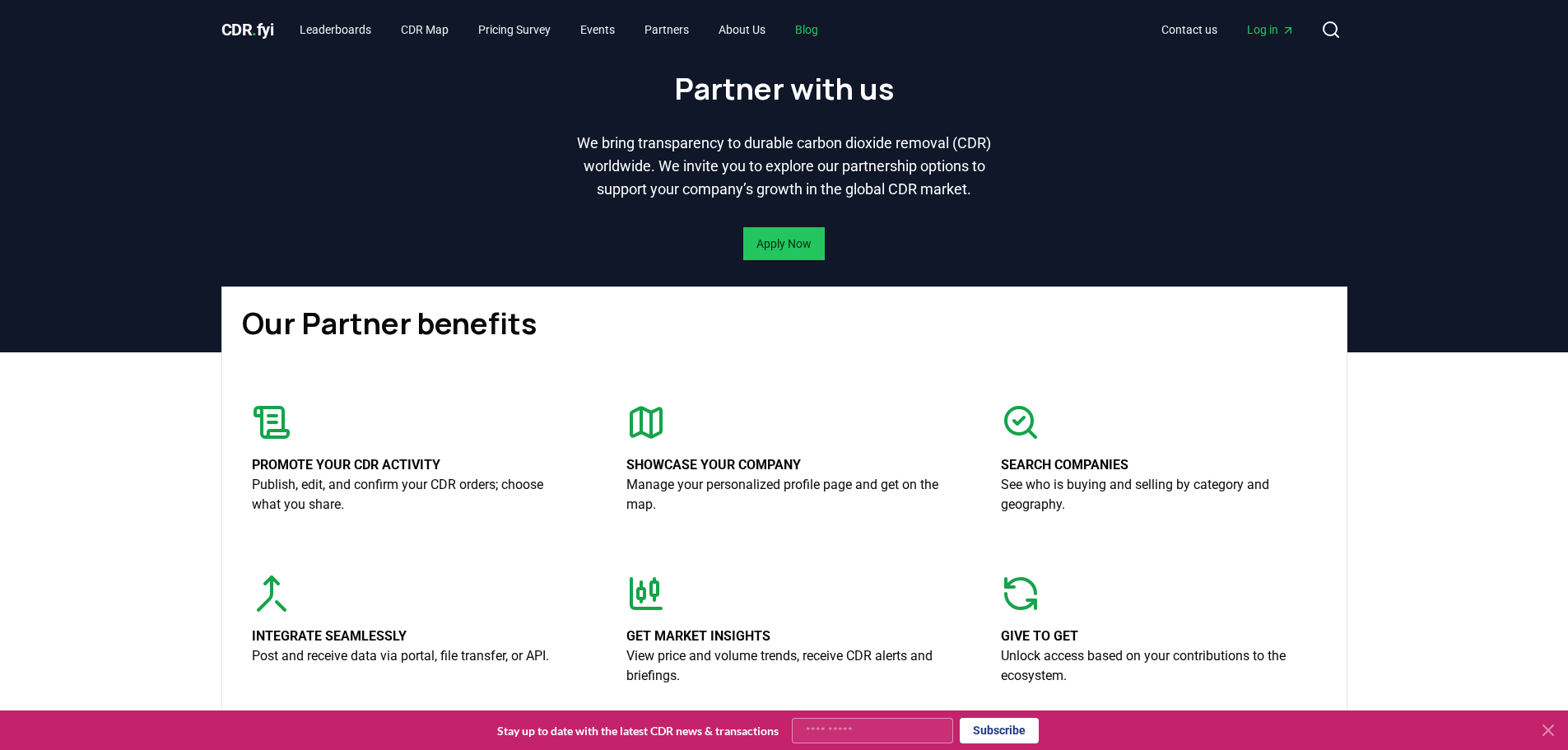
click at [821, 28] on link "Blog" at bounding box center [806, 30] width 50 height 30
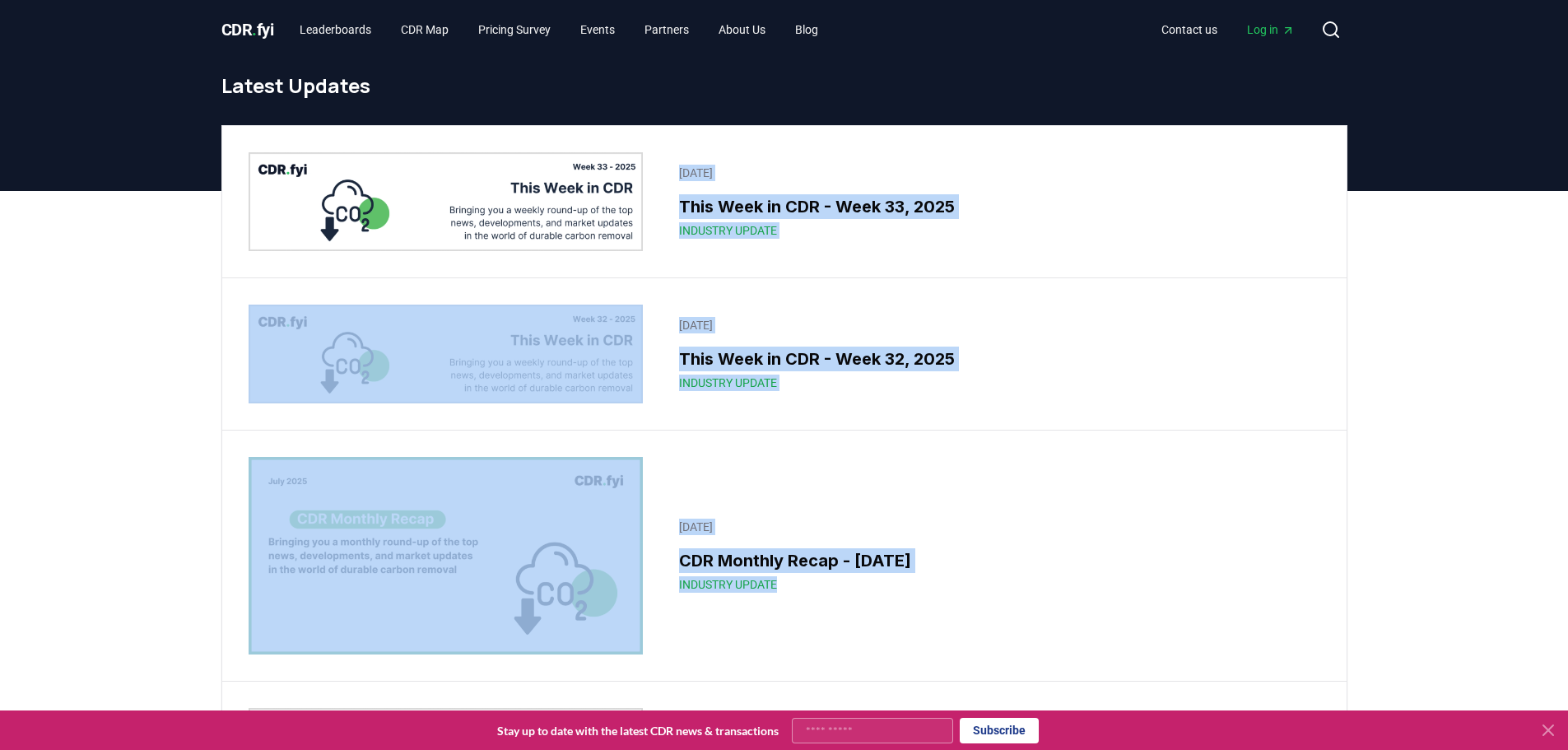
drag, startPoint x: 417, startPoint y: 222, endPoint x: 1225, endPoint y: 612, distance: 897.2
click at [1226, 612] on div "August 05, 2025 CDR Monthly Recap - July 2025 Industry Update" at bounding box center [784, 556] width 1124 height 250
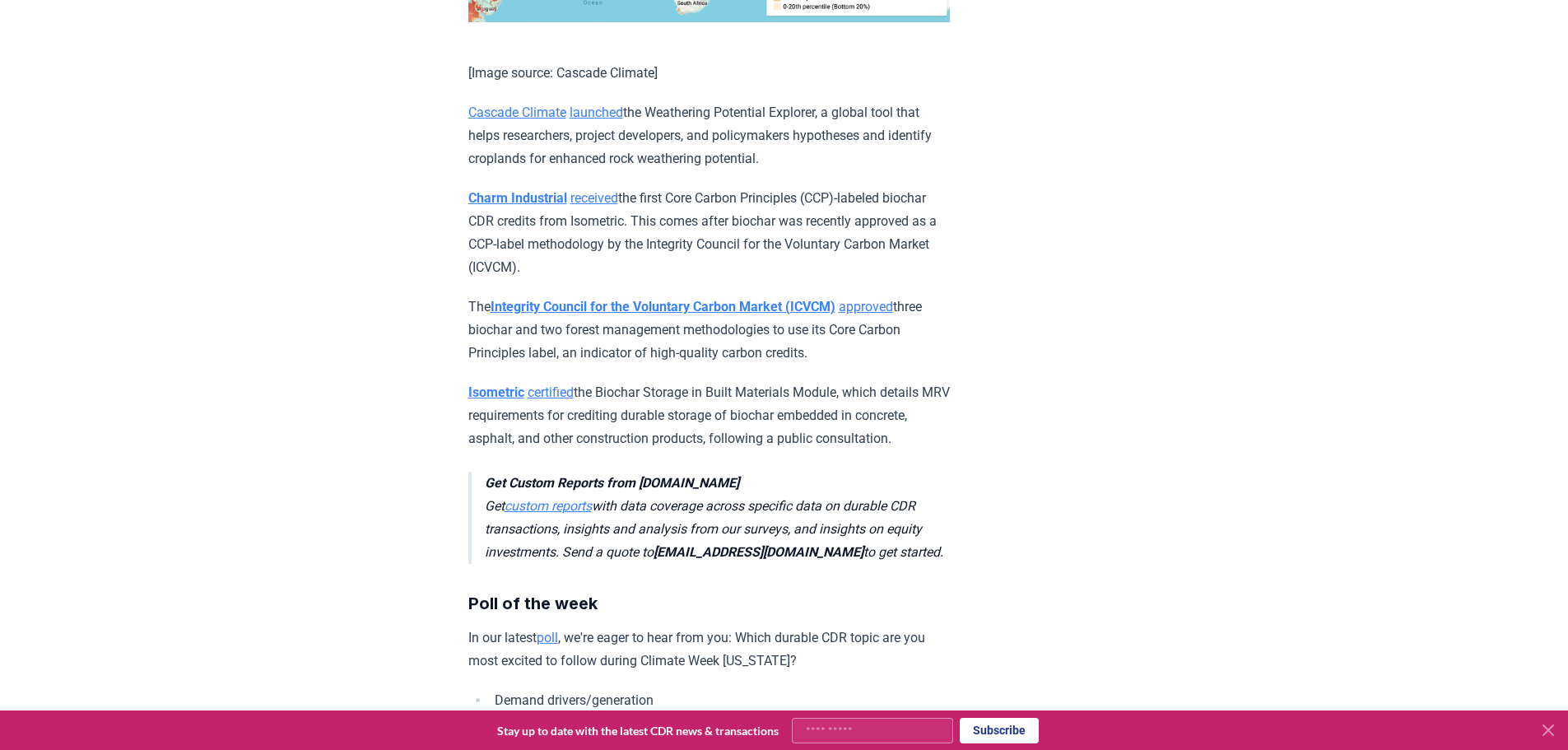
scroll to position [3294, 0]
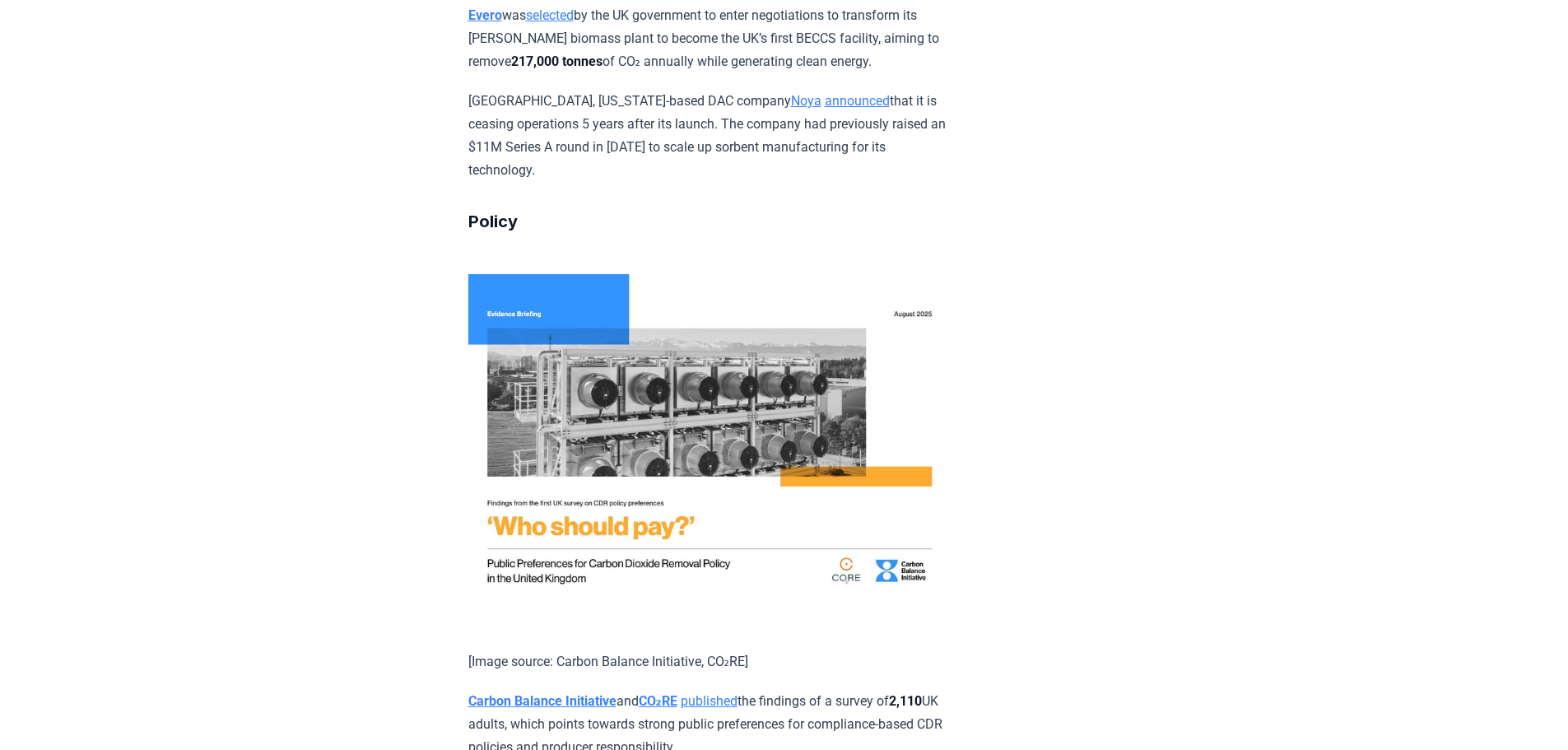
scroll to position [2059, 0]
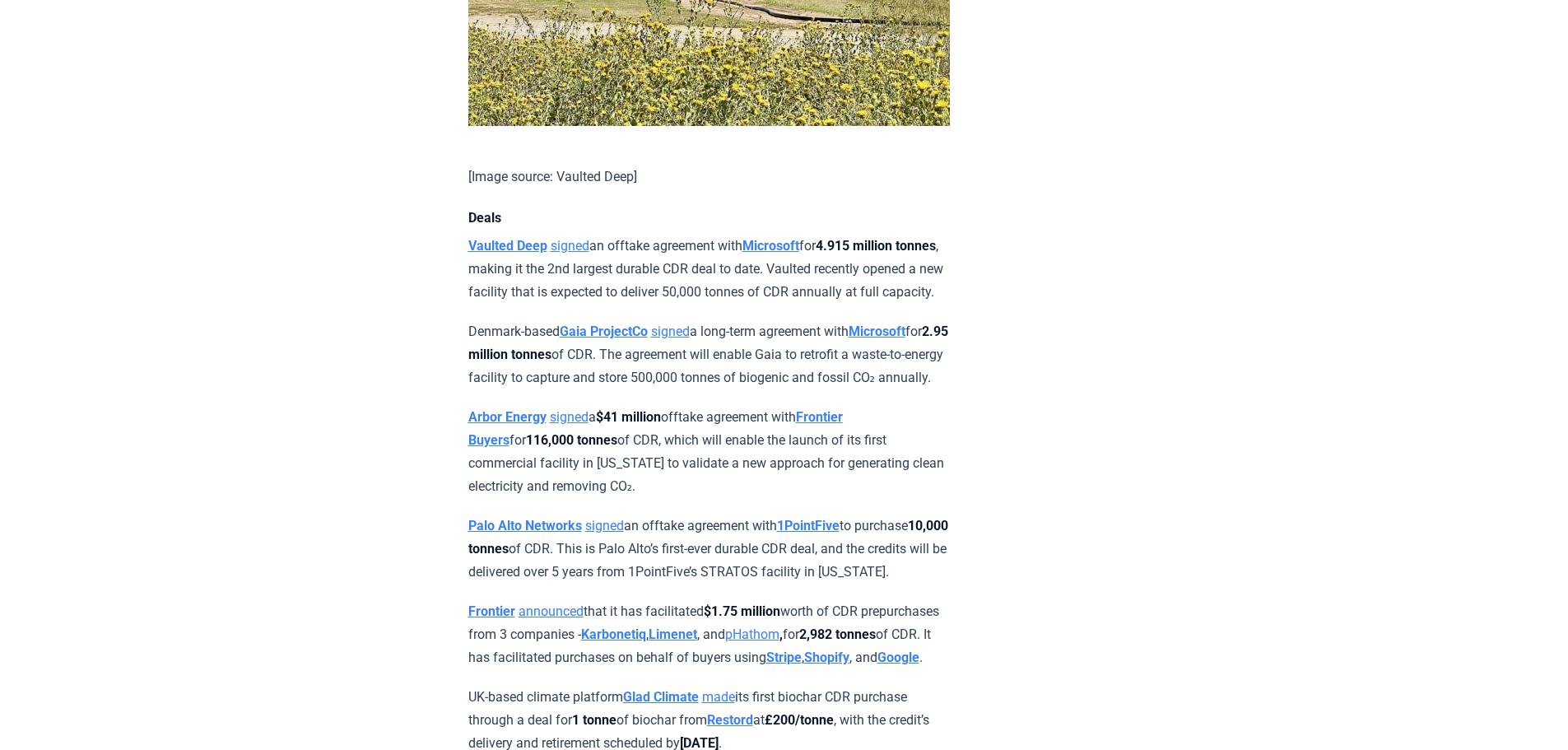
scroll to position [1153, 0]
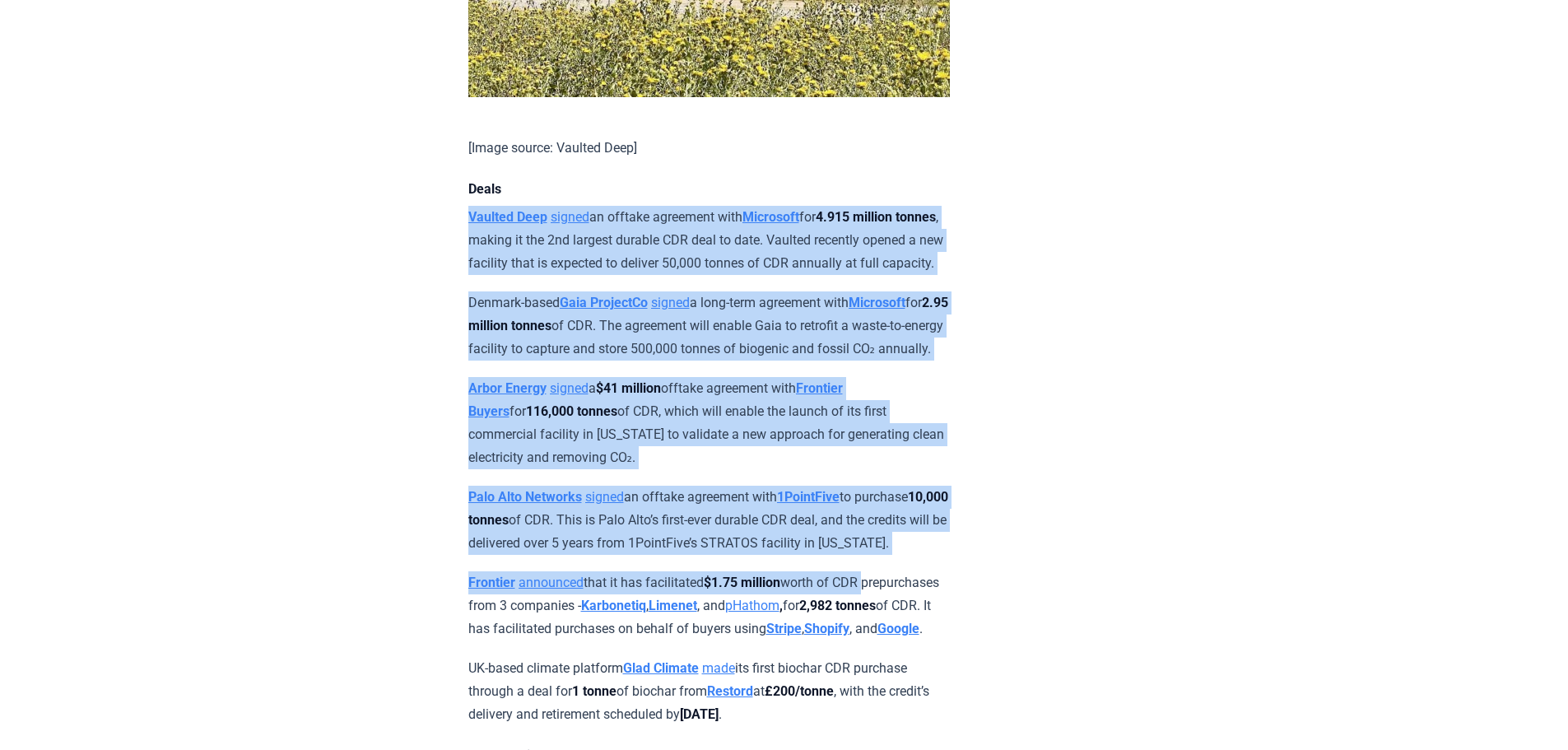
drag, startPoint x: 871, startPoint y: 606, endPoint x: 79, endPoint y: 240, distance: 872.5
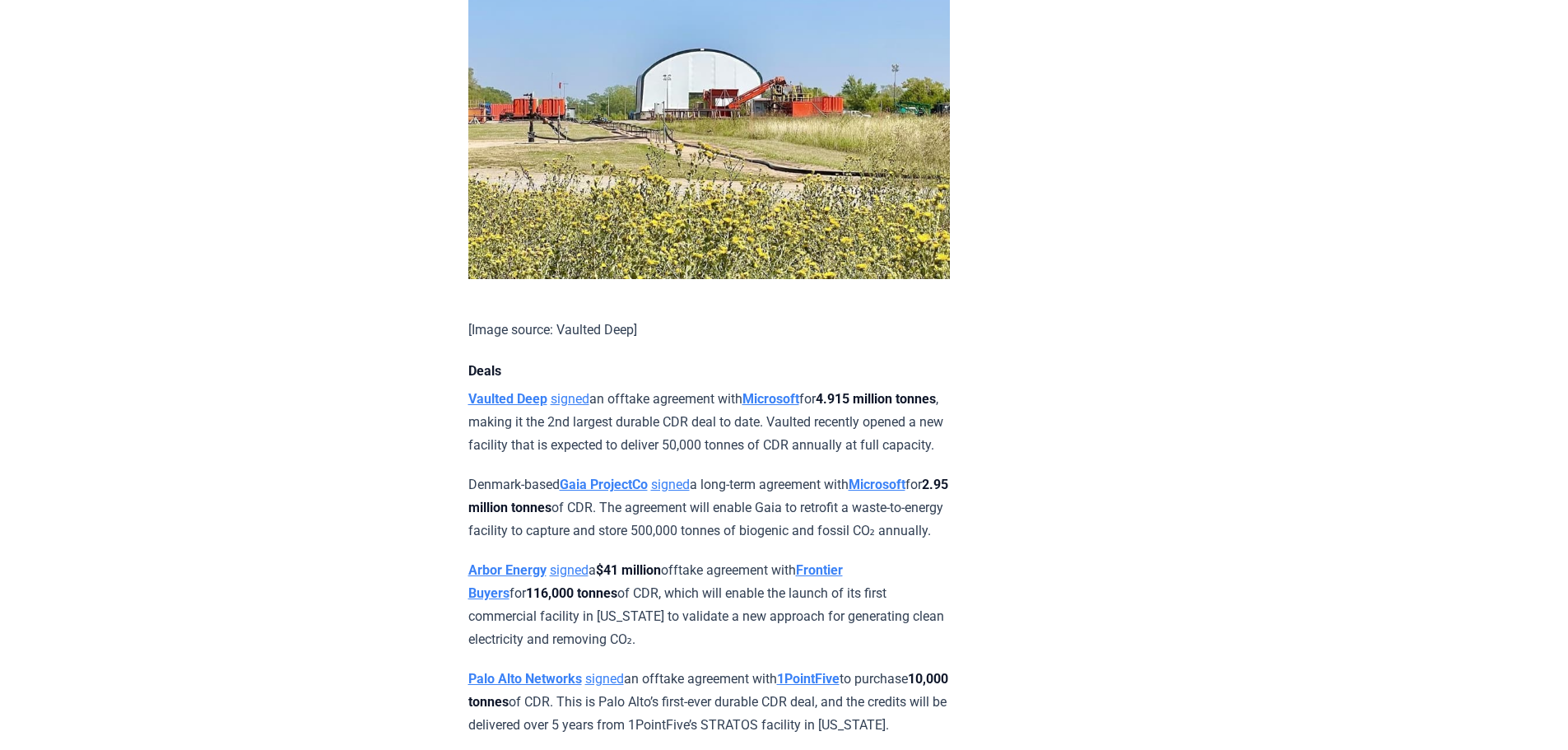
scroll to position [967, 0]
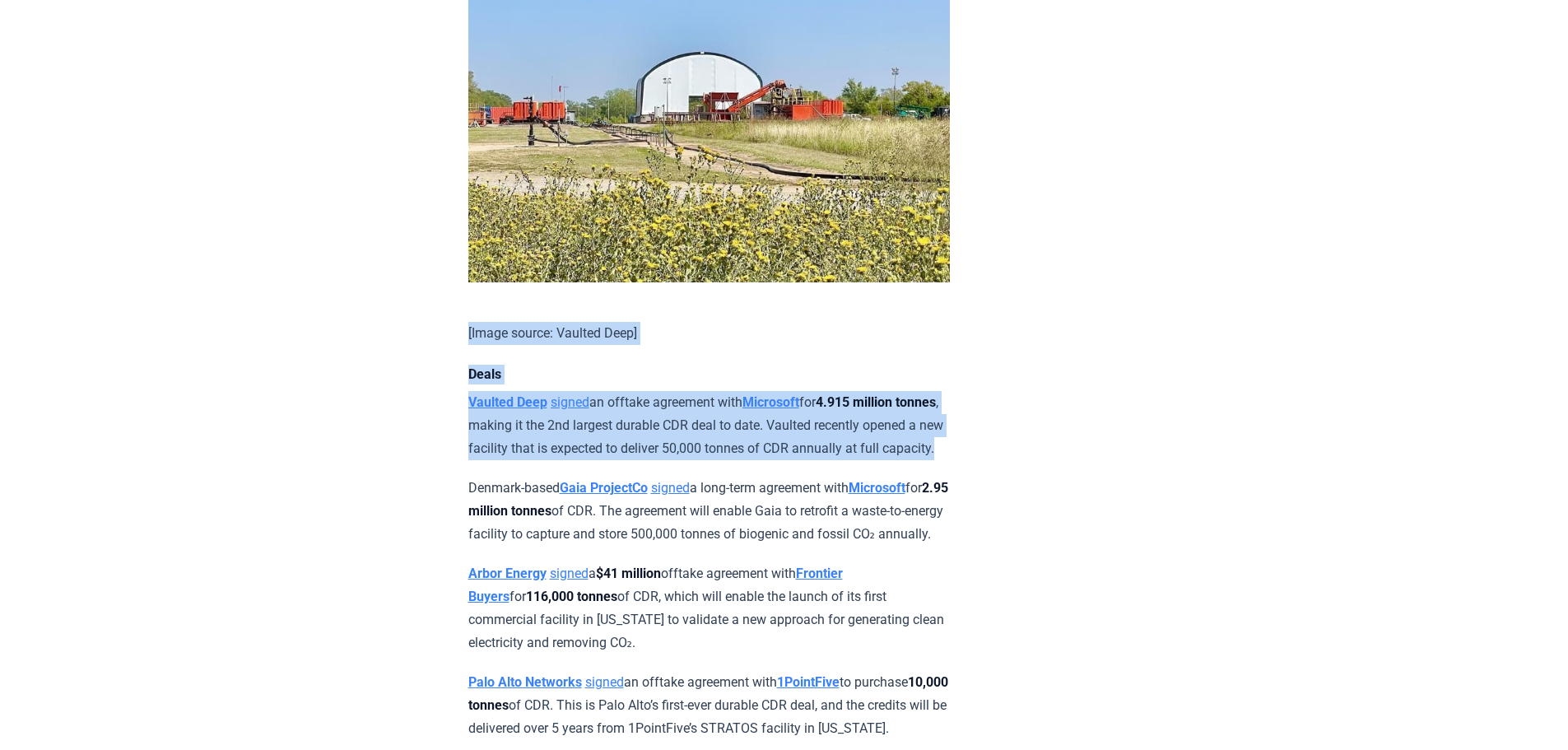
drag, startPoint x: 366, startPoint y: 354, endPoint x: 1052, endPoint y: 482, distance: 697.8
drag, startPoint x: 1124, startPoint y: 482, endPoint x: 342, endPoint y: 357, distance: 791.9
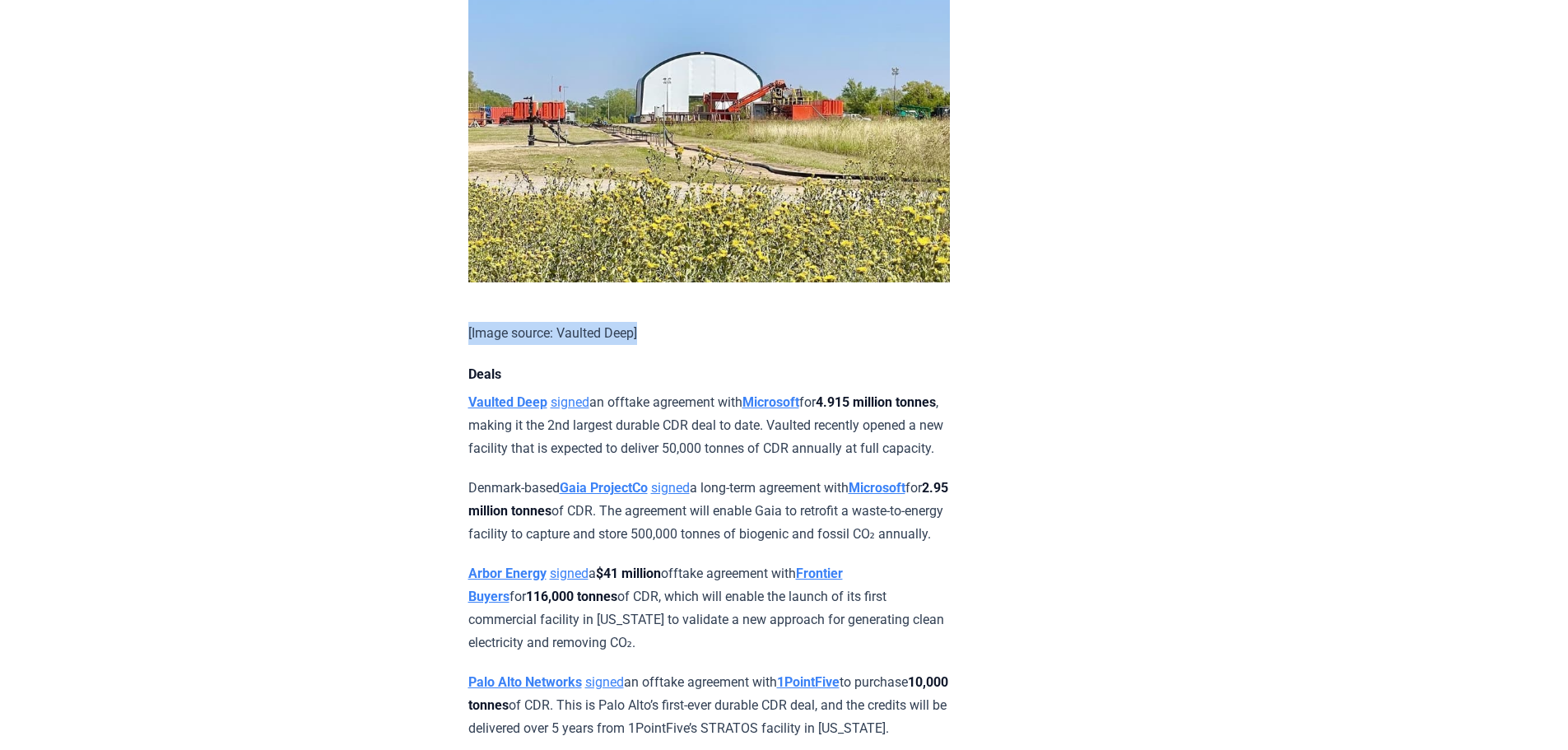
drag, startPoint x: 402, startPoint y: 333, endPoint x: 951, endPoint y: 357, distance: 549.5
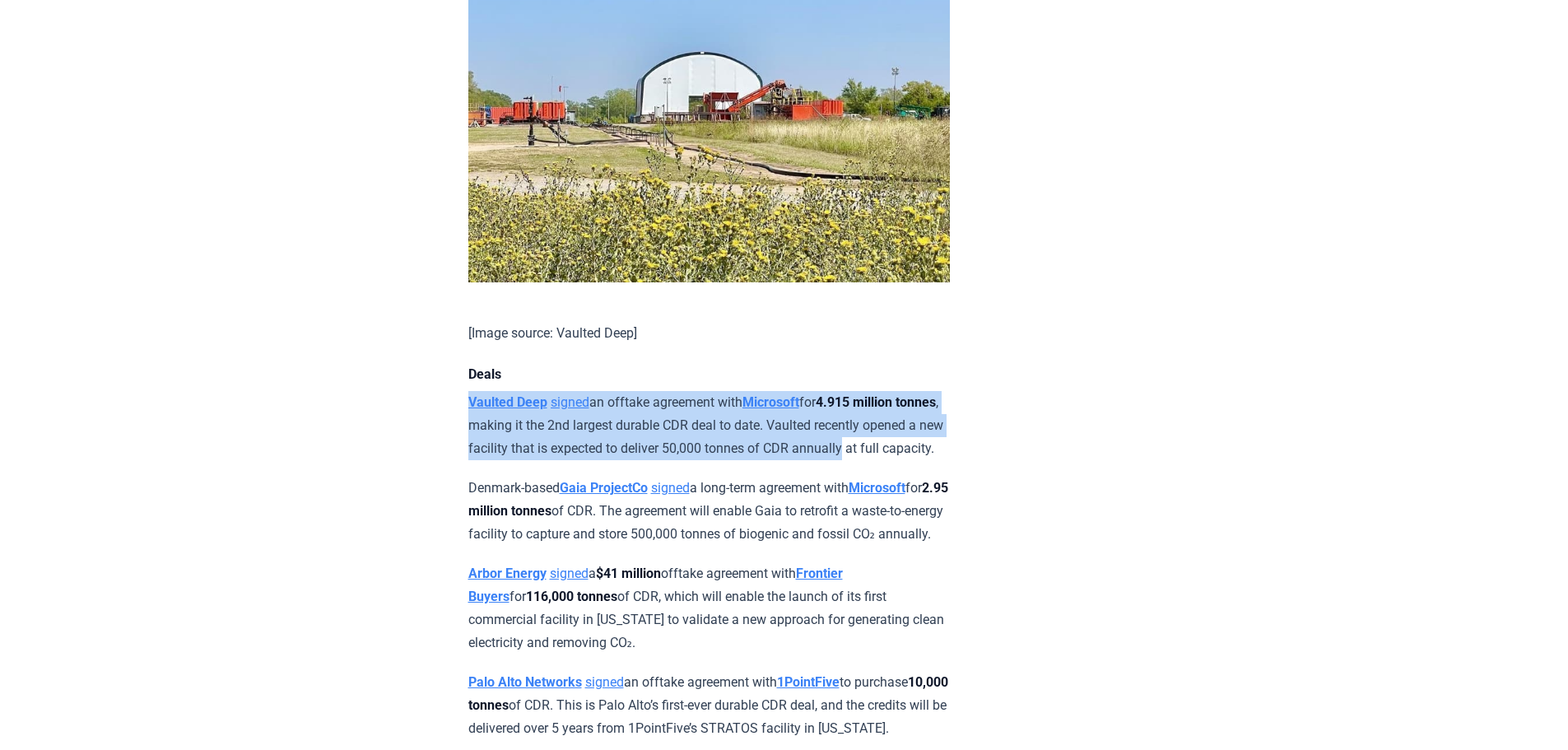
drag, startPoint x: 867, startPoint y: 393, endPoint x: 1070, endPoint y: 475, distance: 218.9
drag, startPoint x: 1107, startPoint y: 479, endPoint x: 381, endPoint y: 347, distance: 737.9
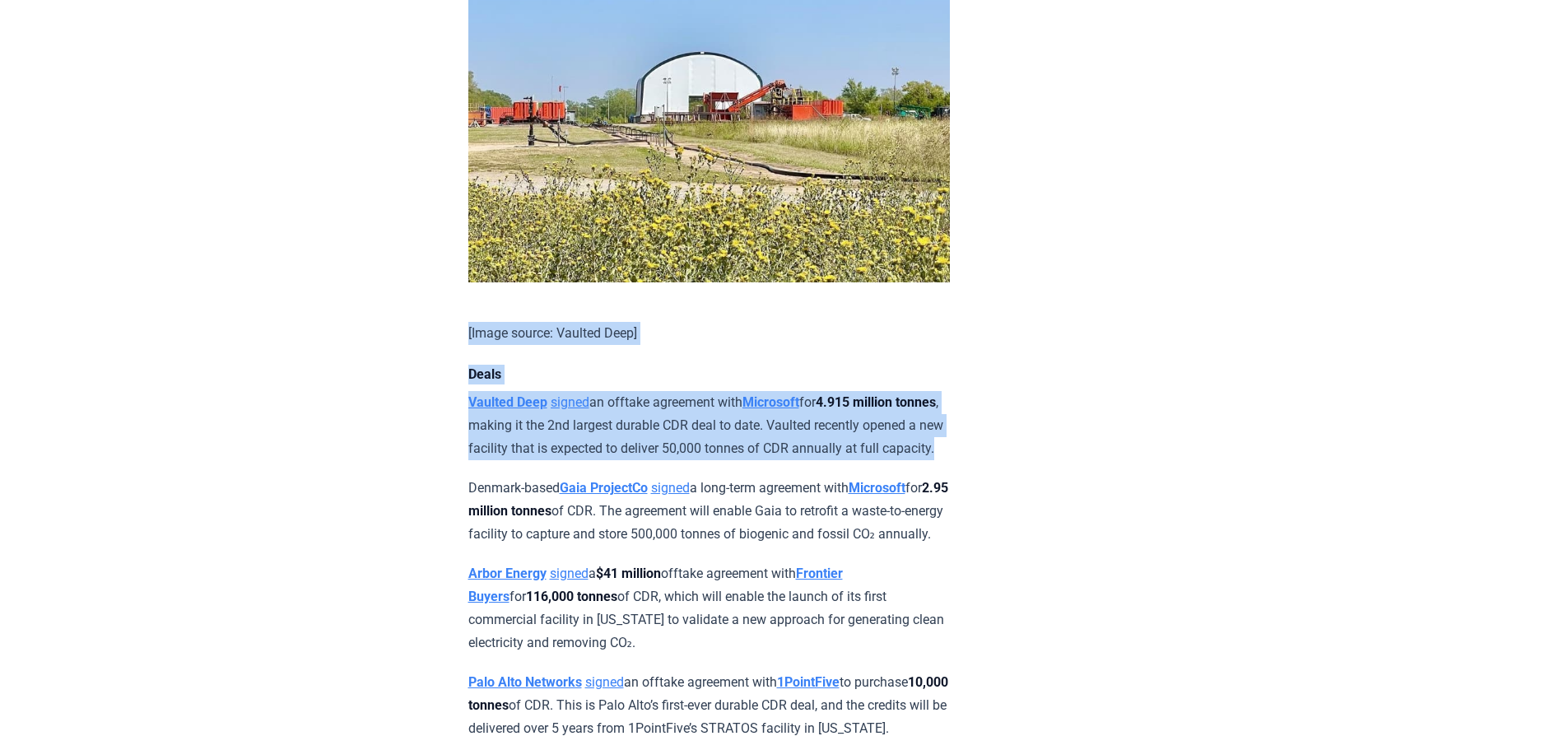
drag, startPoint x: 404, startPoint y: 340, endPoint x: 1058, endPoint y: 508, distance: 675.2
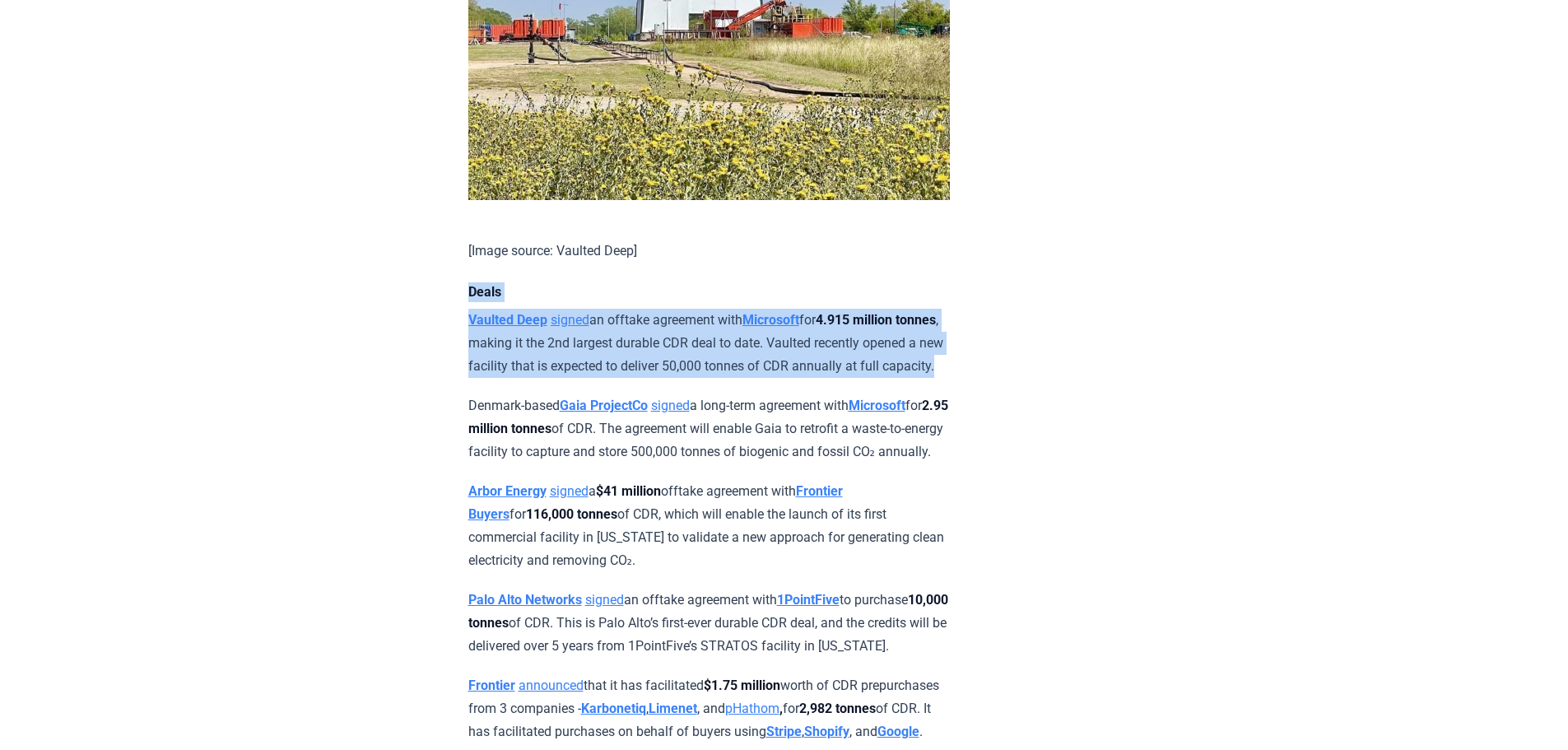
drag, startPoint x: 1014, startPoint y: 399, endPoint x: 430, endPoint y: 296, distance: 593.0
drag, startPoint x: 400, startPoint y: 238, endPoint x: 1012, endPoint y: 408, distance: 635.2
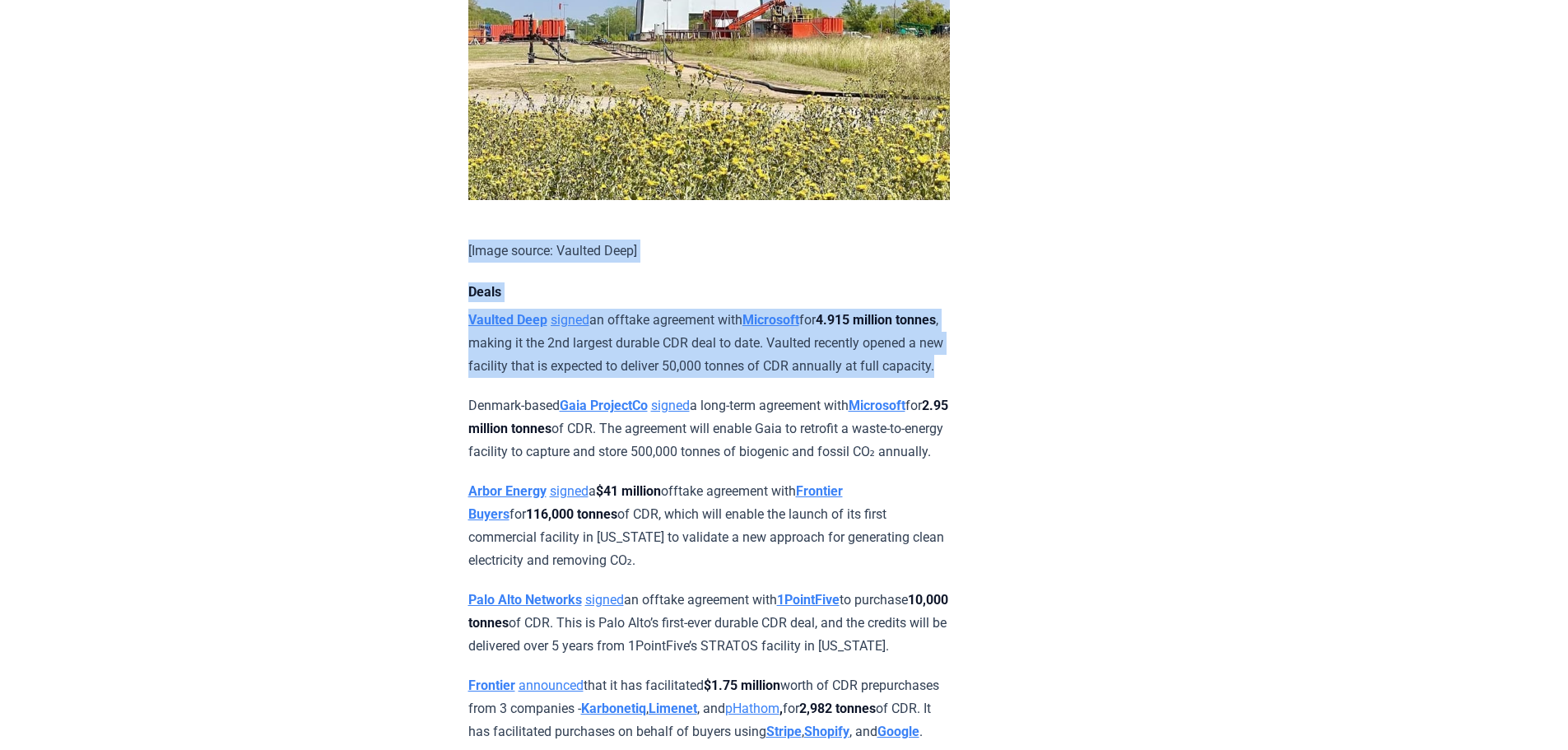
drag, startPoint x: 1098, startPoint y: 413, endPoint x: 244, endPoint y: 271, distance: 865.7
drag, startPoint x: 312, startPoint y: 240, endPoint x: 1011, endPoint y: 412, distance: 719.9
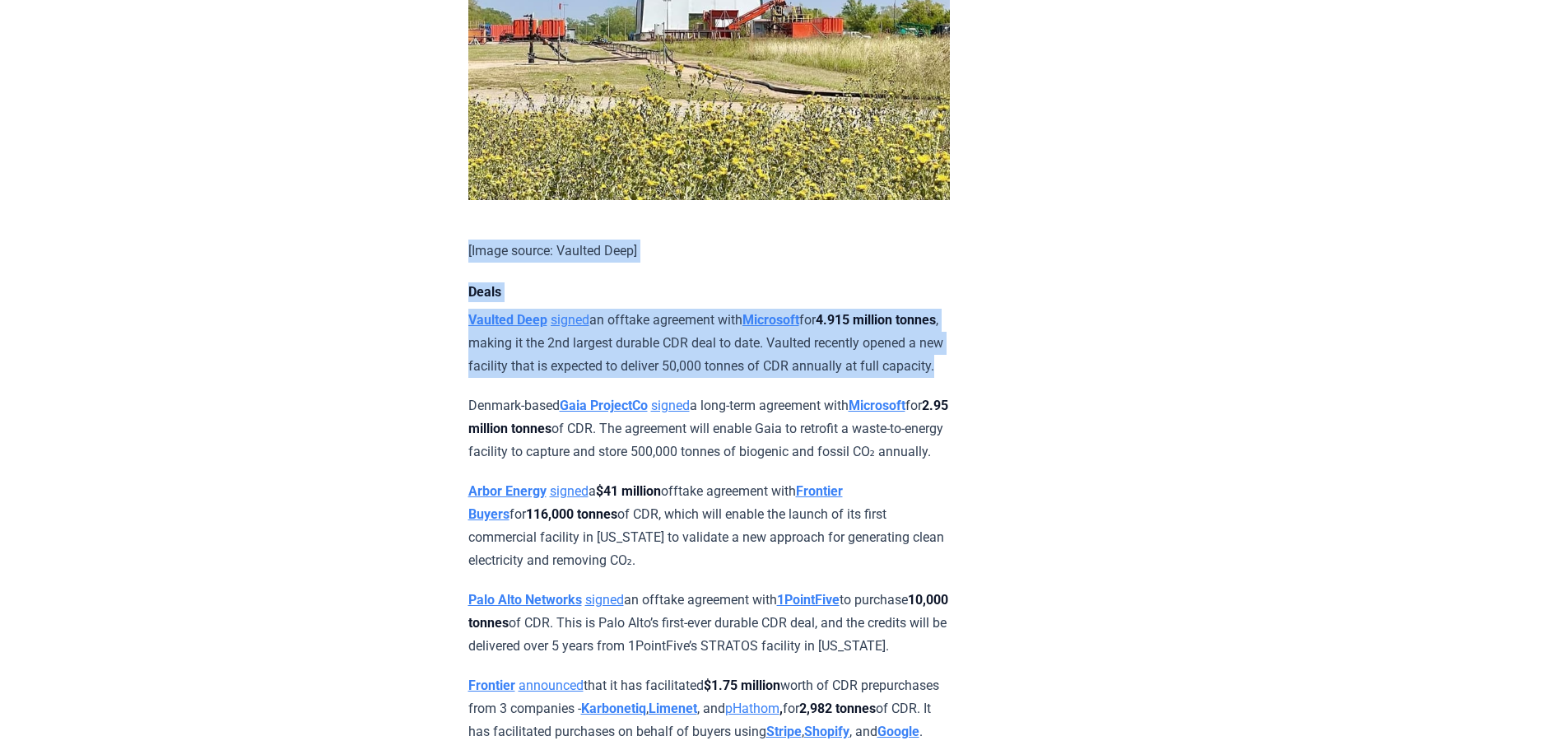
drag, startPoint x: 1028, startPoint y: 411, endPoint x: 365, endPoint y: 254, distance: 681.3
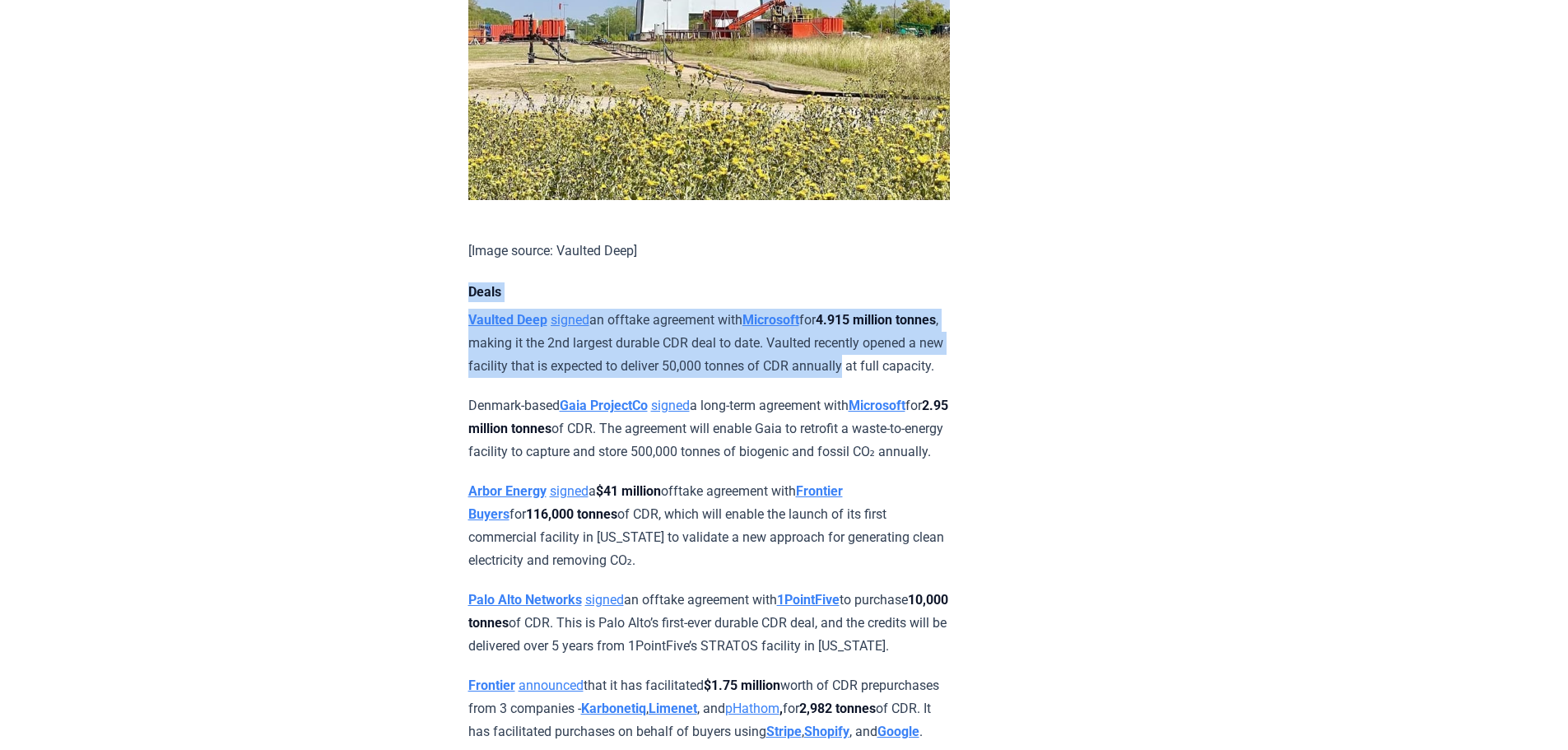
drag, startPoint x: 459, startPoint y: 283, endPoint x: 1186, endPoint y: 394, distance: 735.4
drag, startPoint x: 986, startPoint y: 390, endPoint x: 371, endPoint y: 294, distance: 622.4
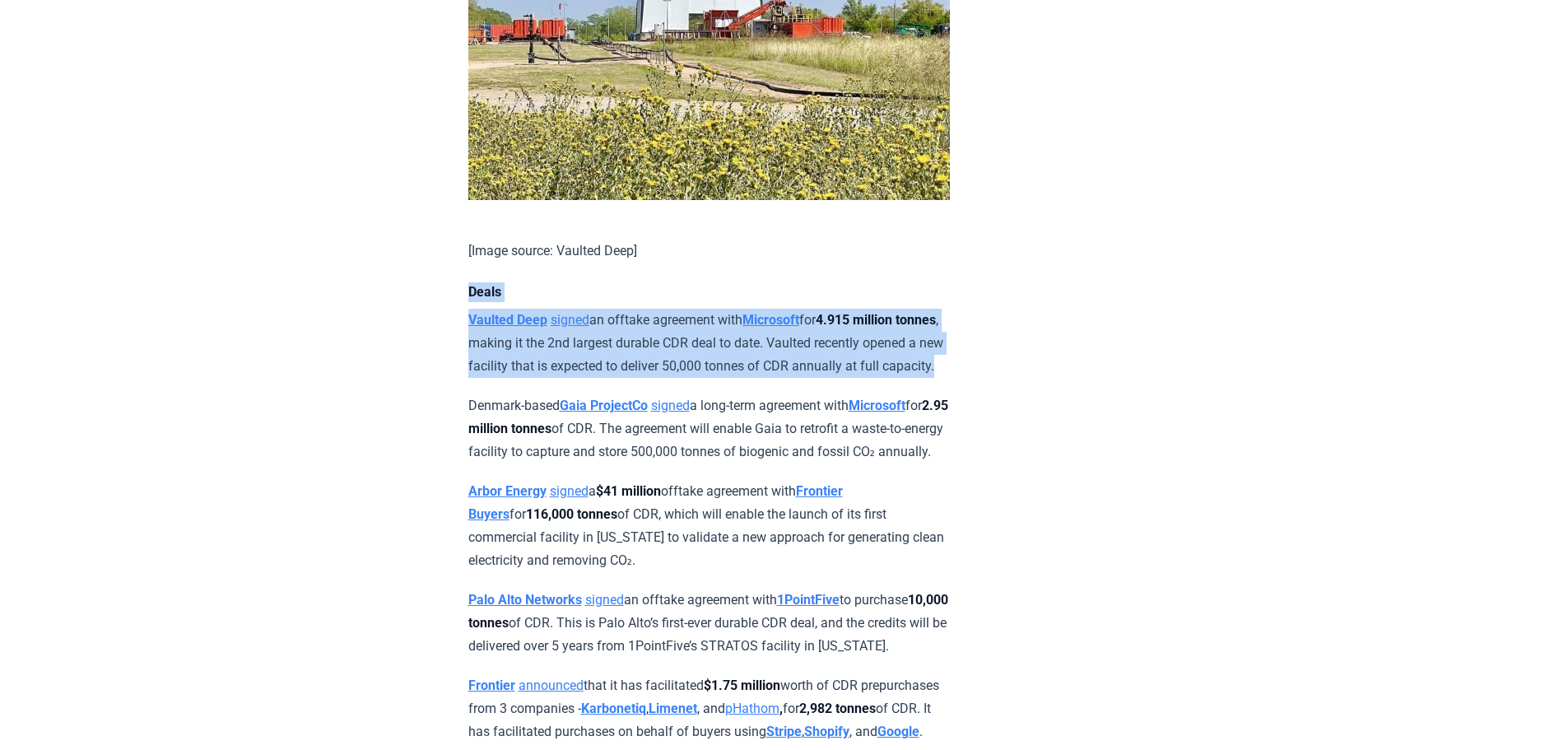
drag, startPoint x: 352, startPoint y: 278, endPoint x: 1014, endPoint y: 393, distance: 671.9
drag, startPoint x: 1014, startPoint y: 393, endPoint x: 1023, endPoint y: 402, distance: 12.7
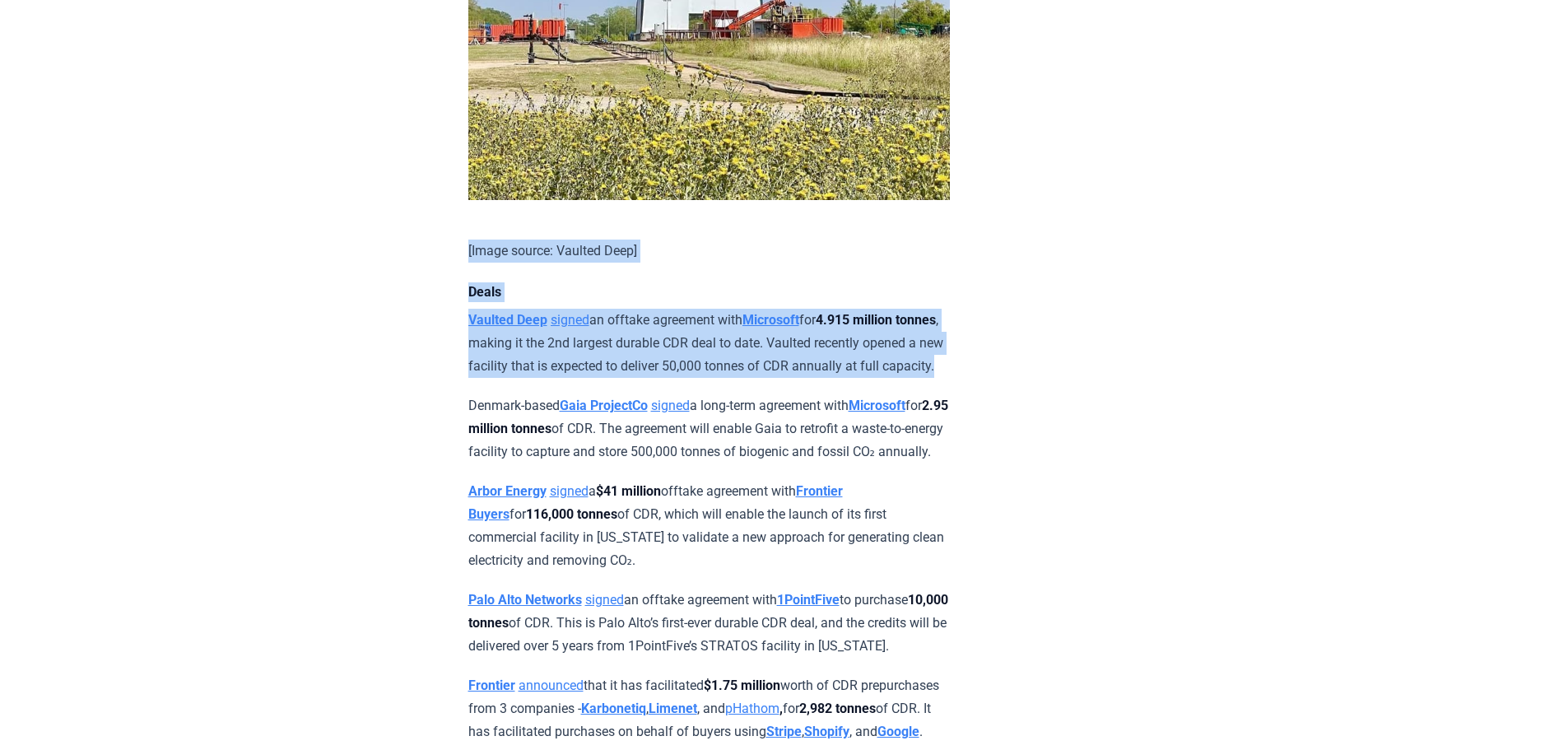
drag, startPoint x: 1063, startPoint y: 414, endPoint x: 323, endPoint y: 278, distance: 752.4
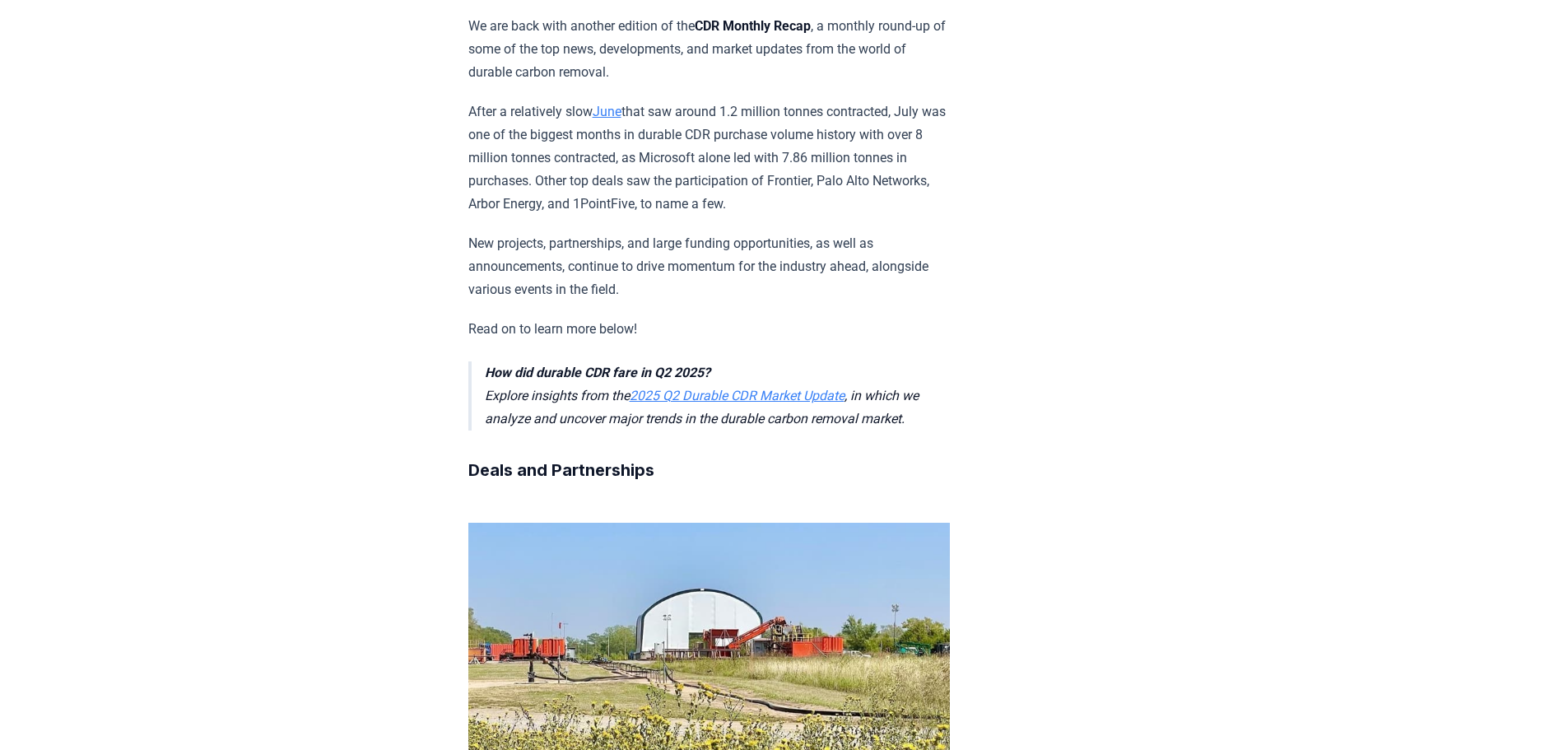
scroll to position [309, 0]
